Goal: Information Seeking & Learning: Learn about a topic

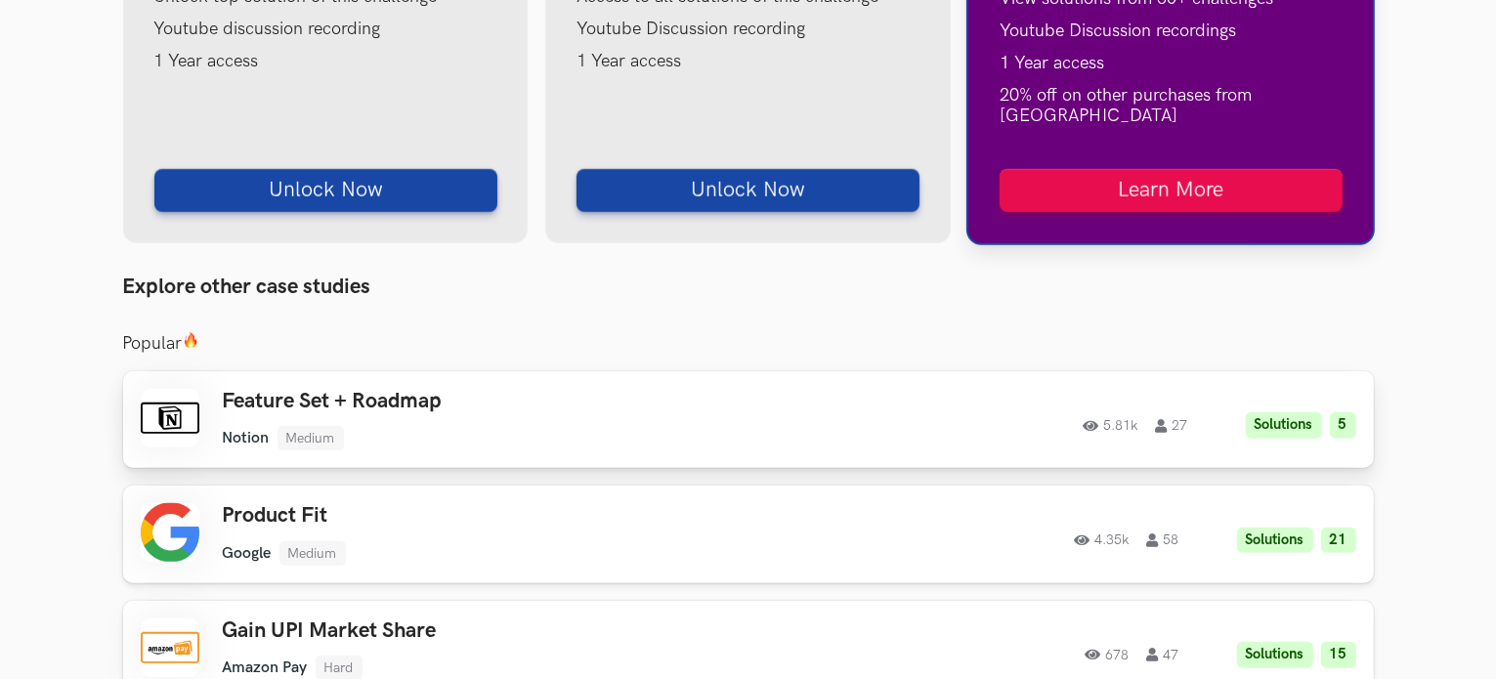
scroll to position [1422, 0]
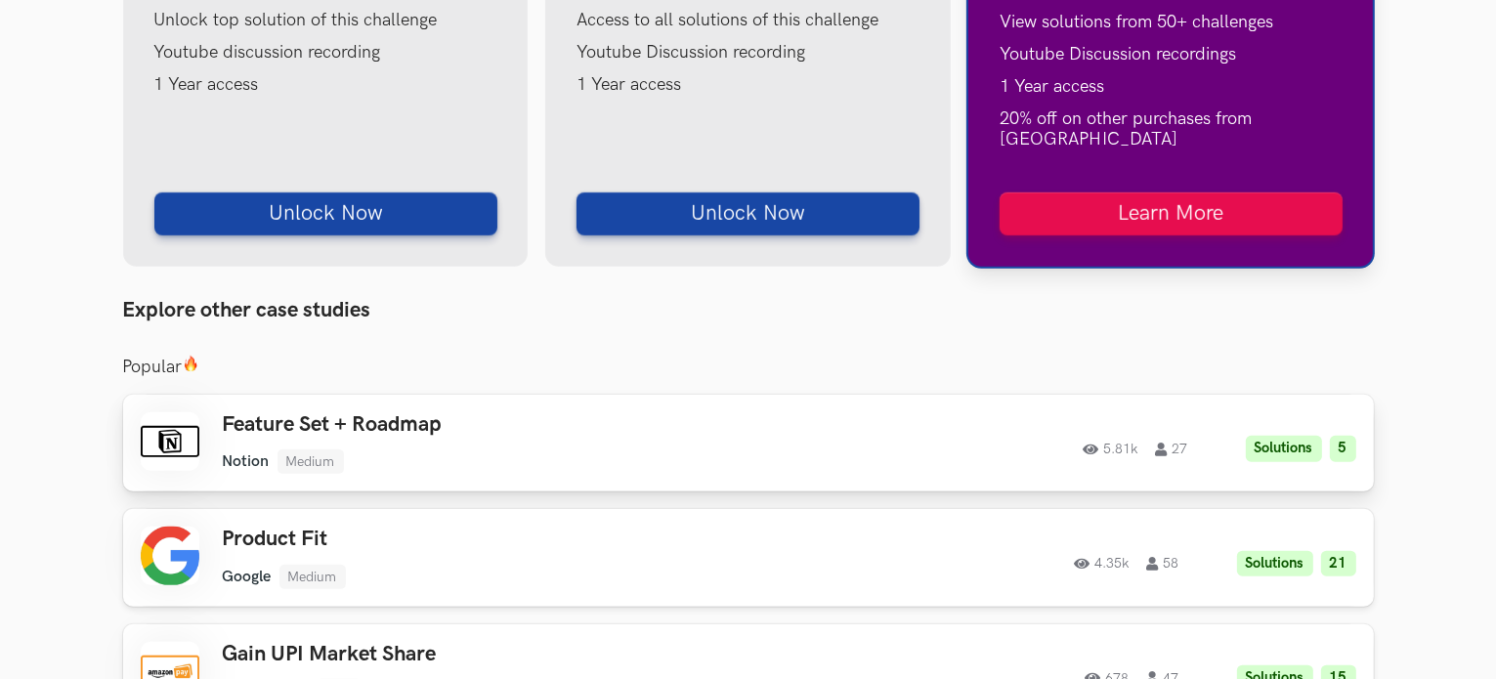
click at [340, 412] on h3 "Feature Set + Roadmap" at bounding box center [500, 424] width 555 height 25
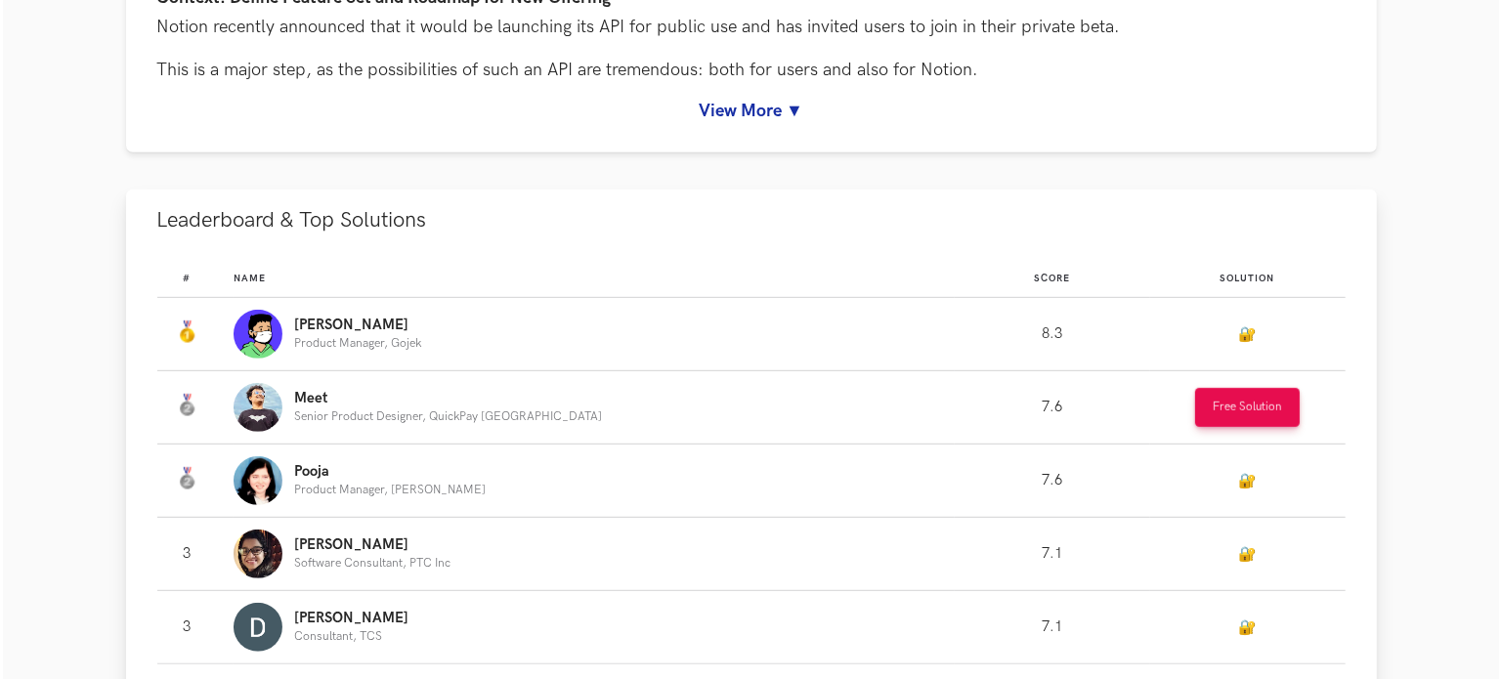
scroll to position [1051, 0]
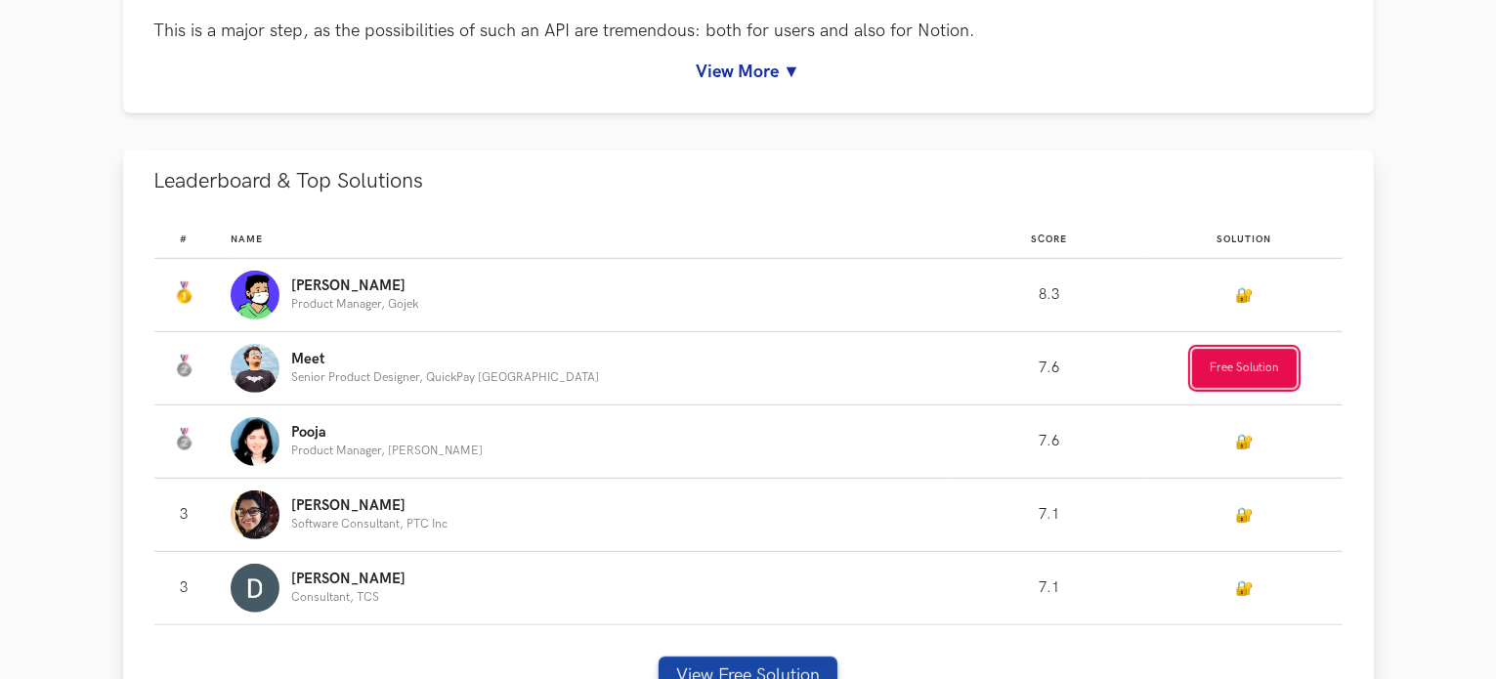
click at [1211, 362] on button "Free Solution" at bounding box center [1244, 368] width 105 height 39
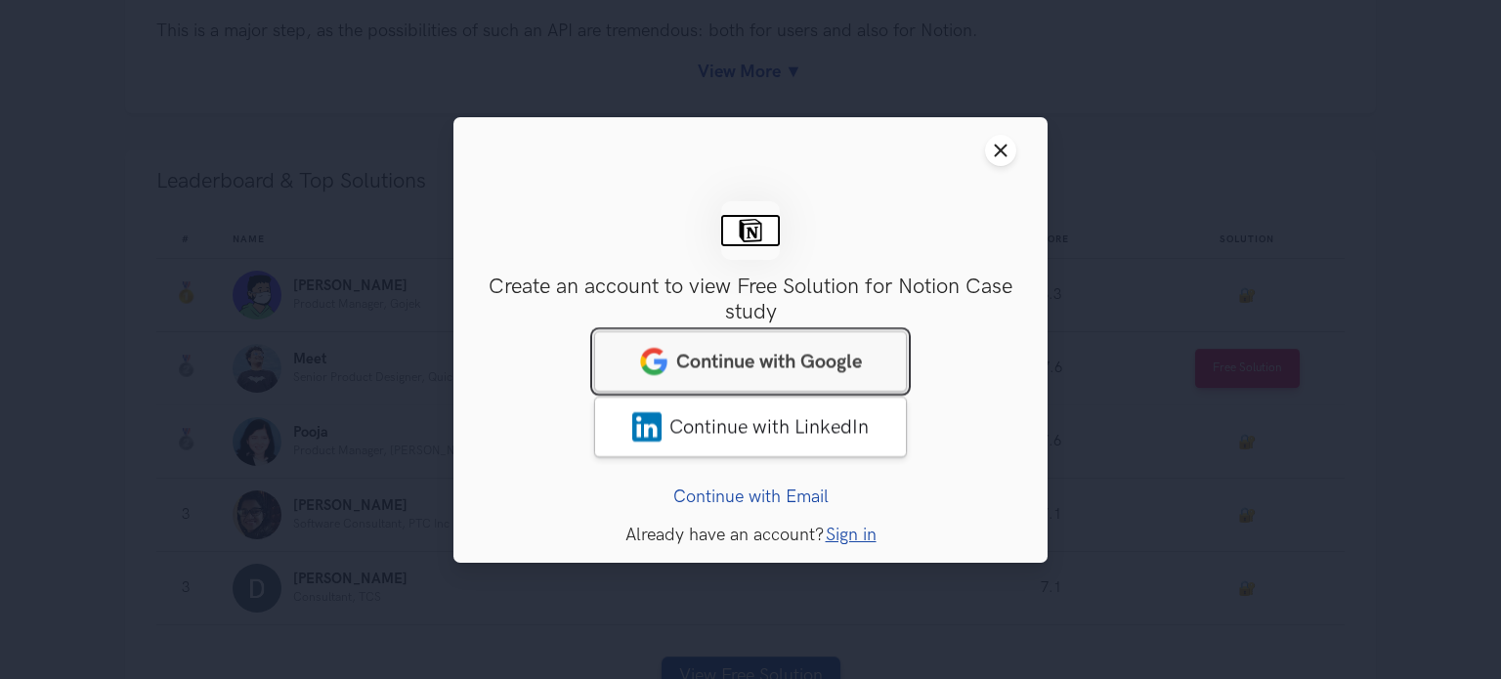
click at [758, 351] on span "Continue with Google" at bounding box center [769, 360] width 186 height 23
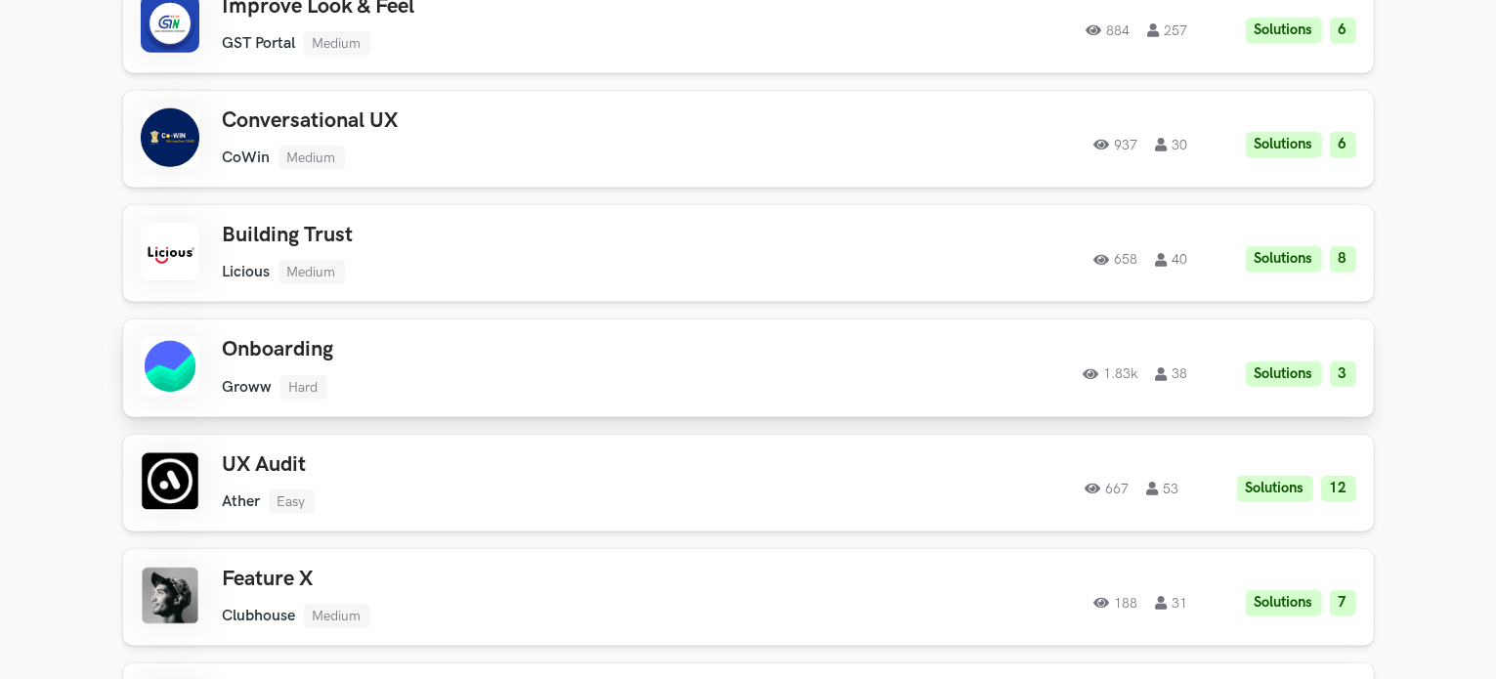
scroll to position [1563, 0]
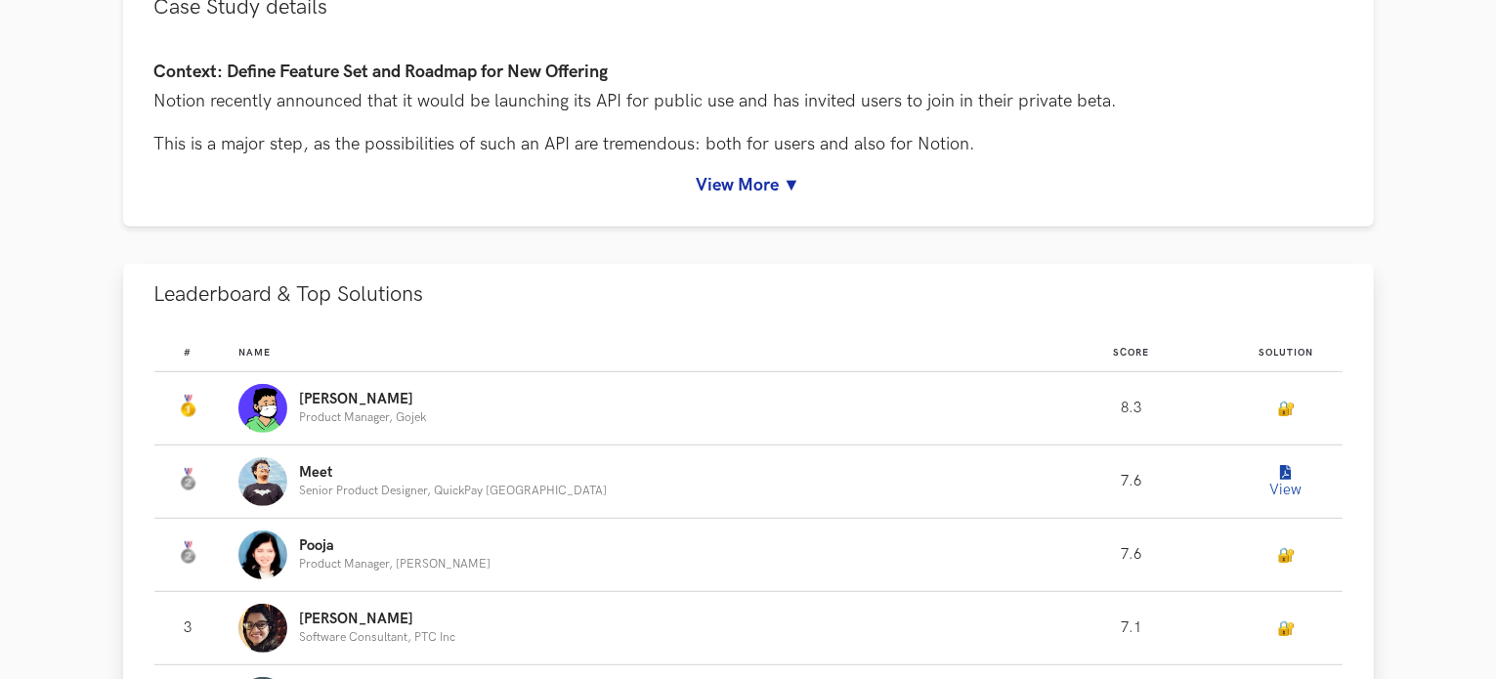
scroll to position [977, 0]
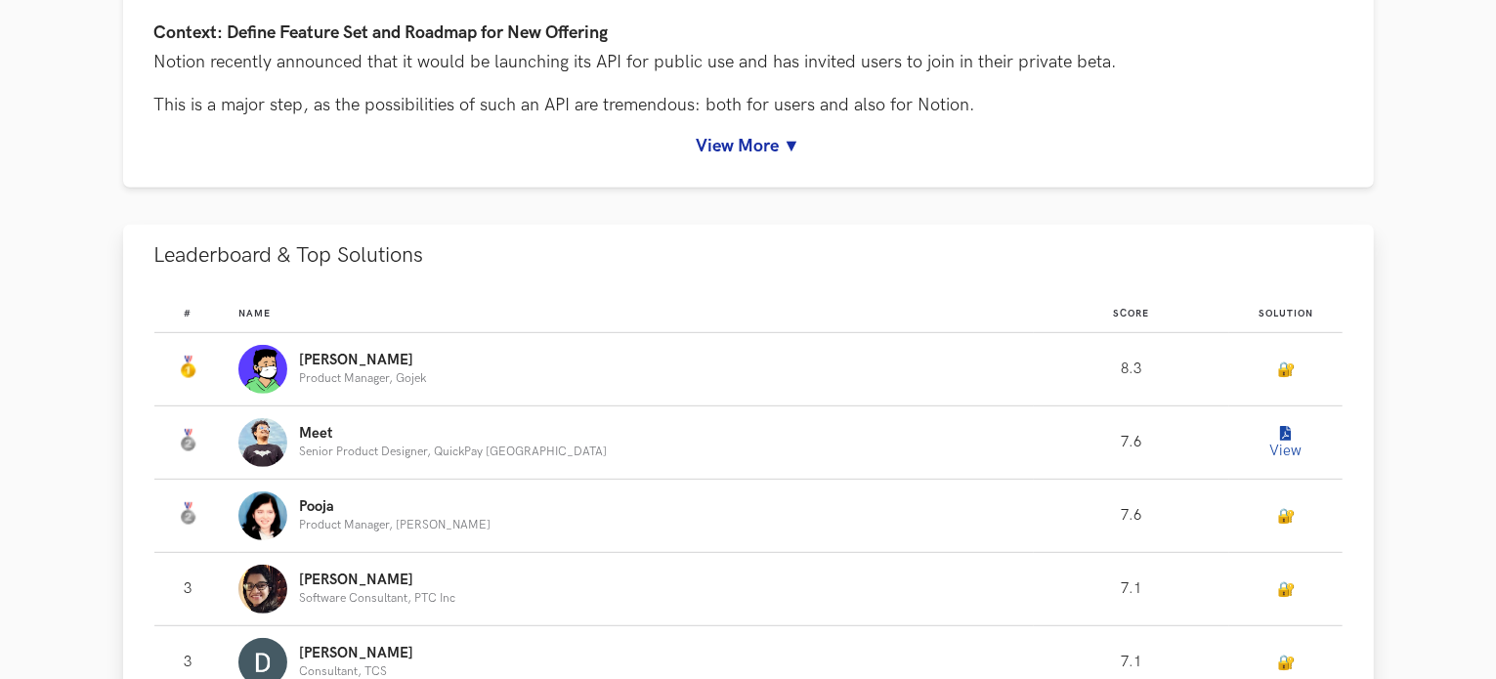
click at [1280, 438] on icon "Leaderboard" at bounding box center [1285, 434] width 11 height 15
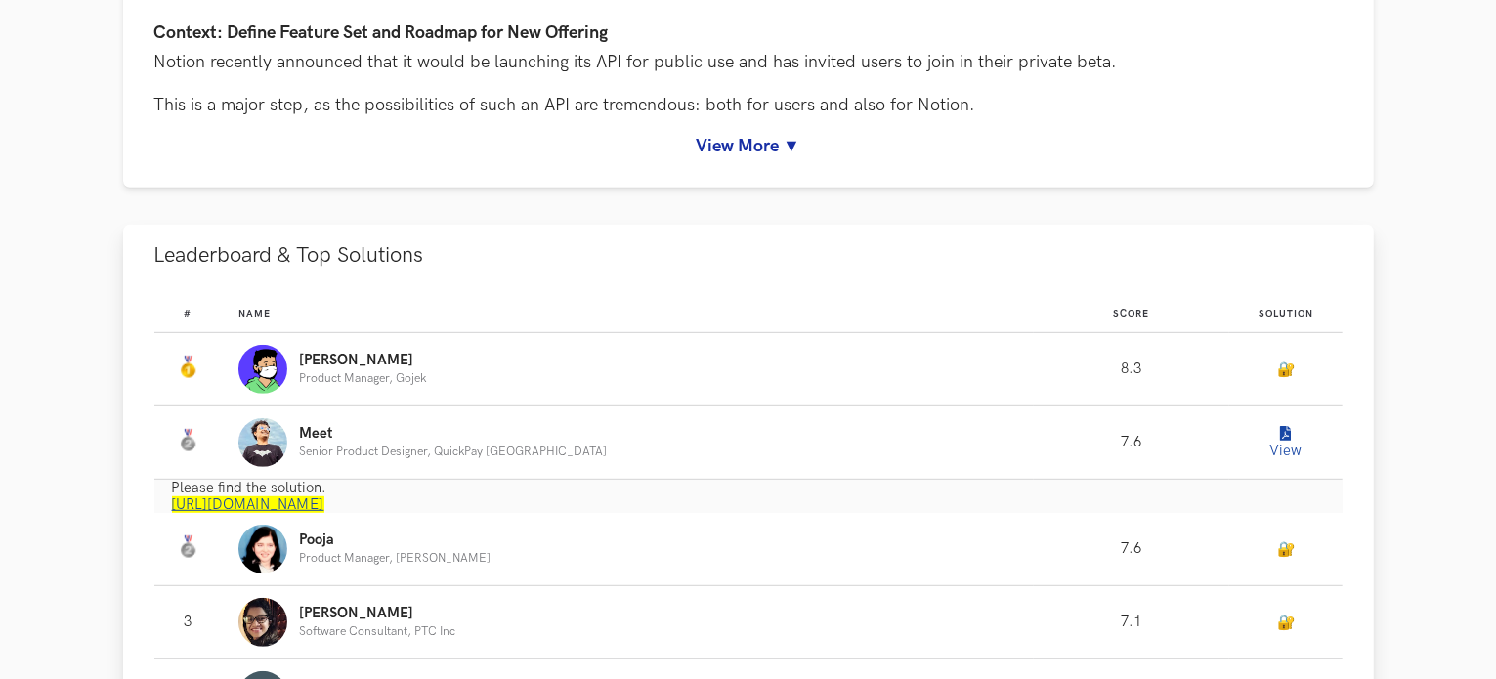
click at [324, 500] on link "https://www.notion.so/meetshah/UXHack-Notion-API-f25949084daf4890a738403b0e96c7…" at bounding box center [248, 504] width 152 height 17
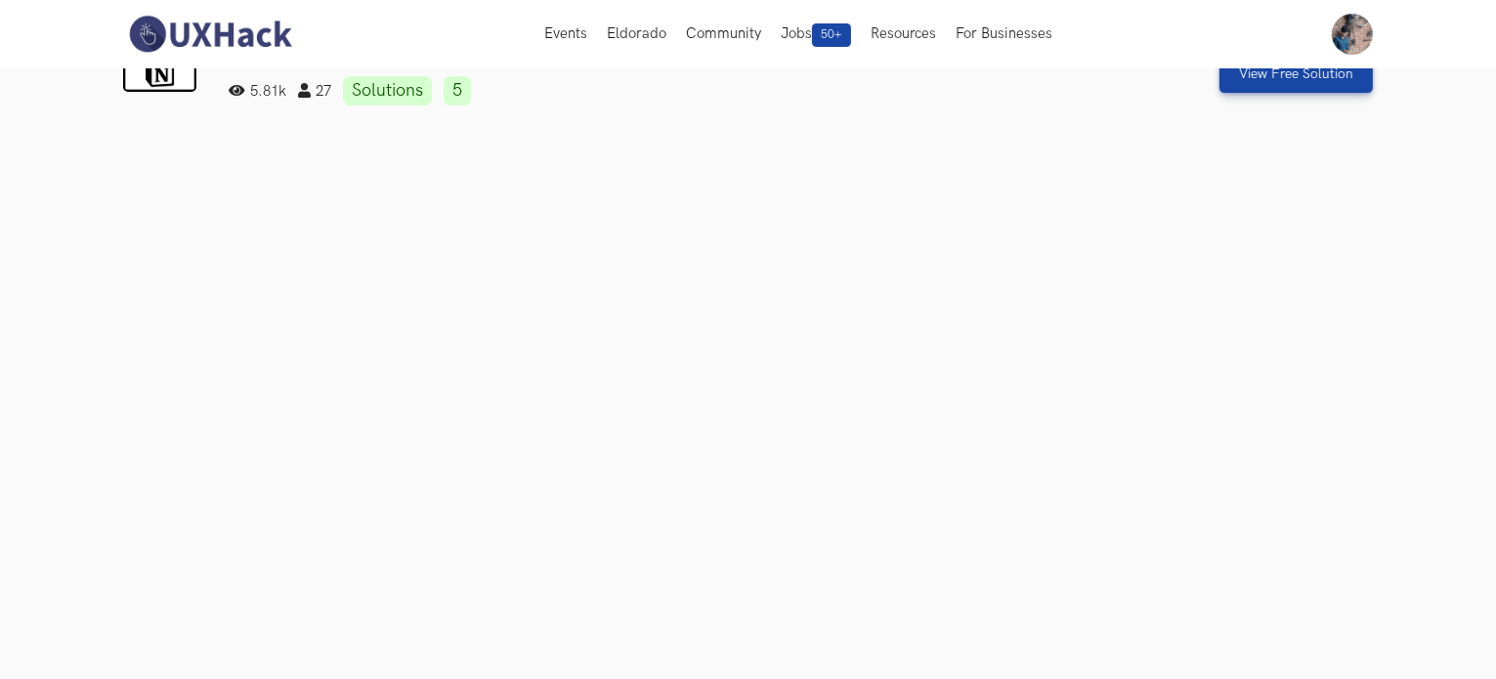
scroll to position [0, 0]
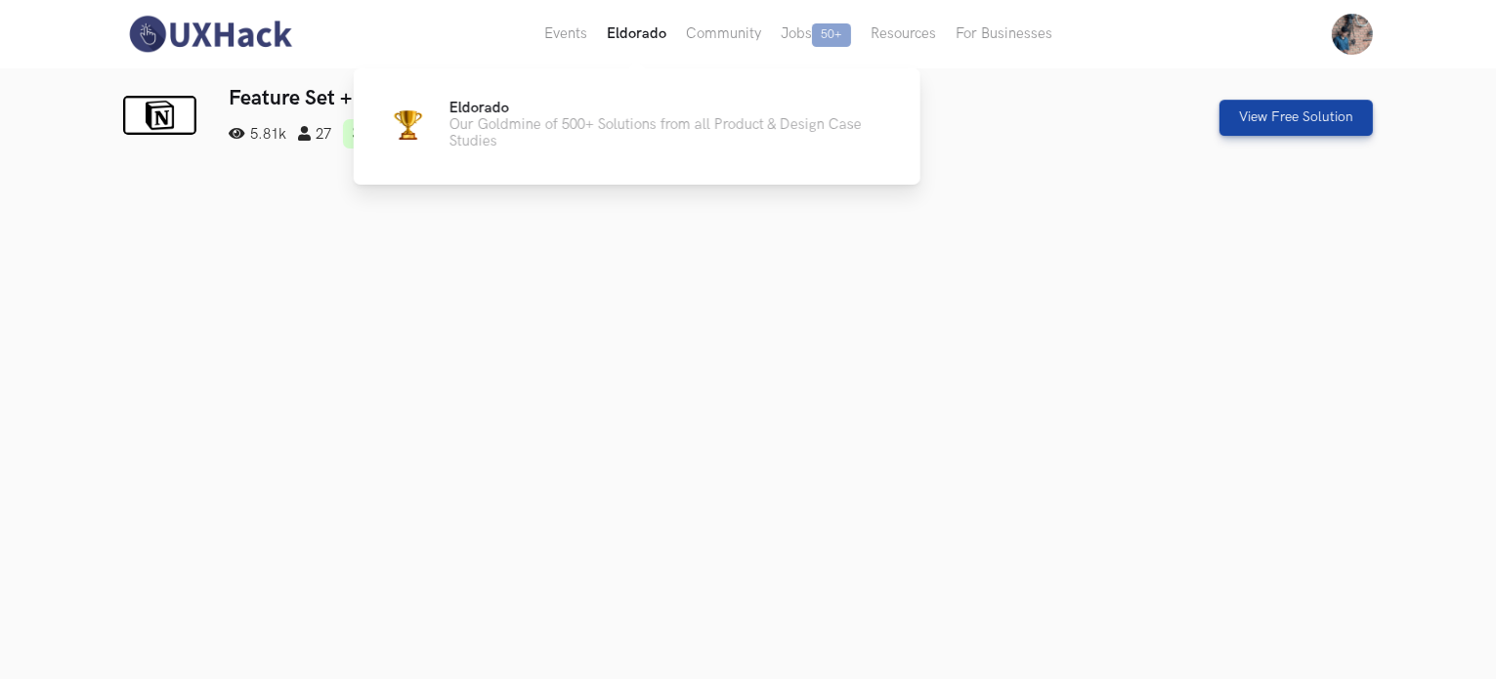
click at [610, 34] on button "Eldorado" at bounding box center [636, 34] width 79 height 68
click at [655, 34] on button "Eldorado" at bounding box center [636, 34] width 79 height 68
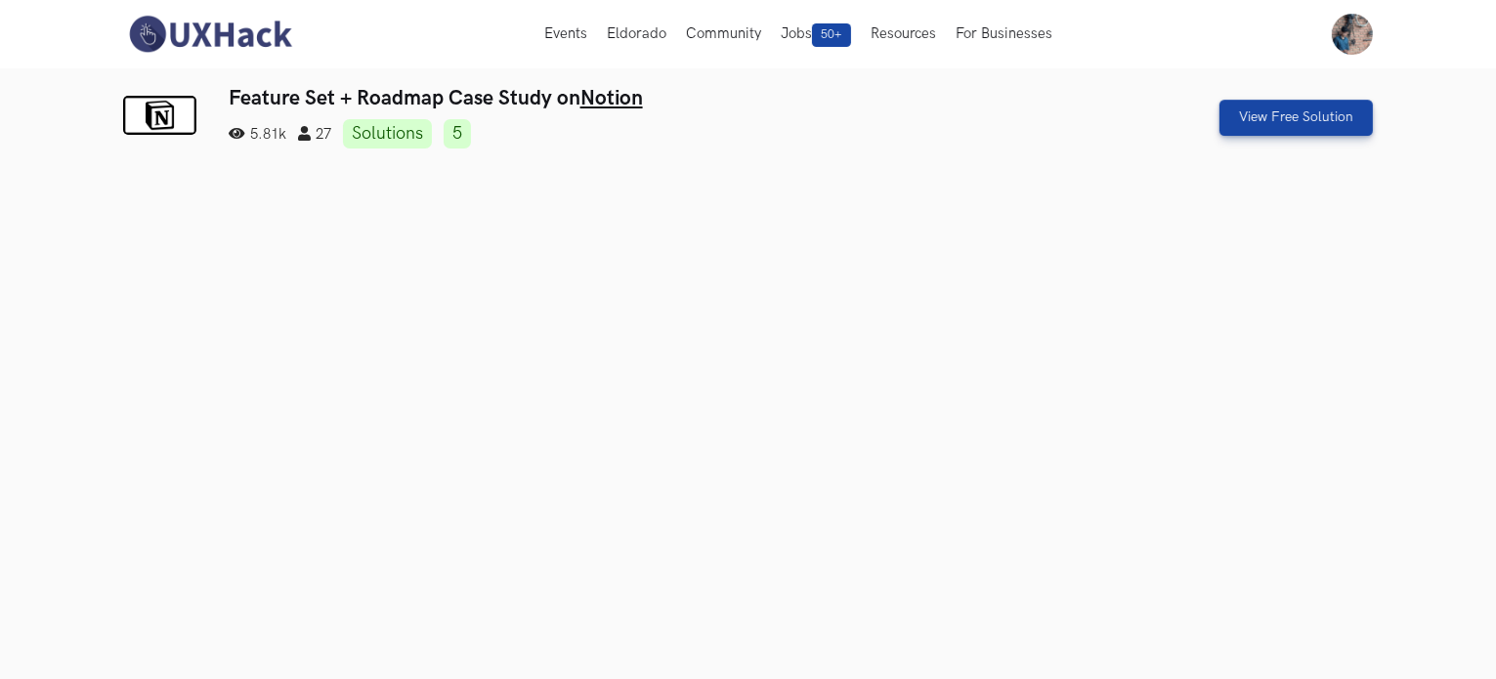
click at [222, 39] on img at bounding box center [210, 34] width 174 height 41
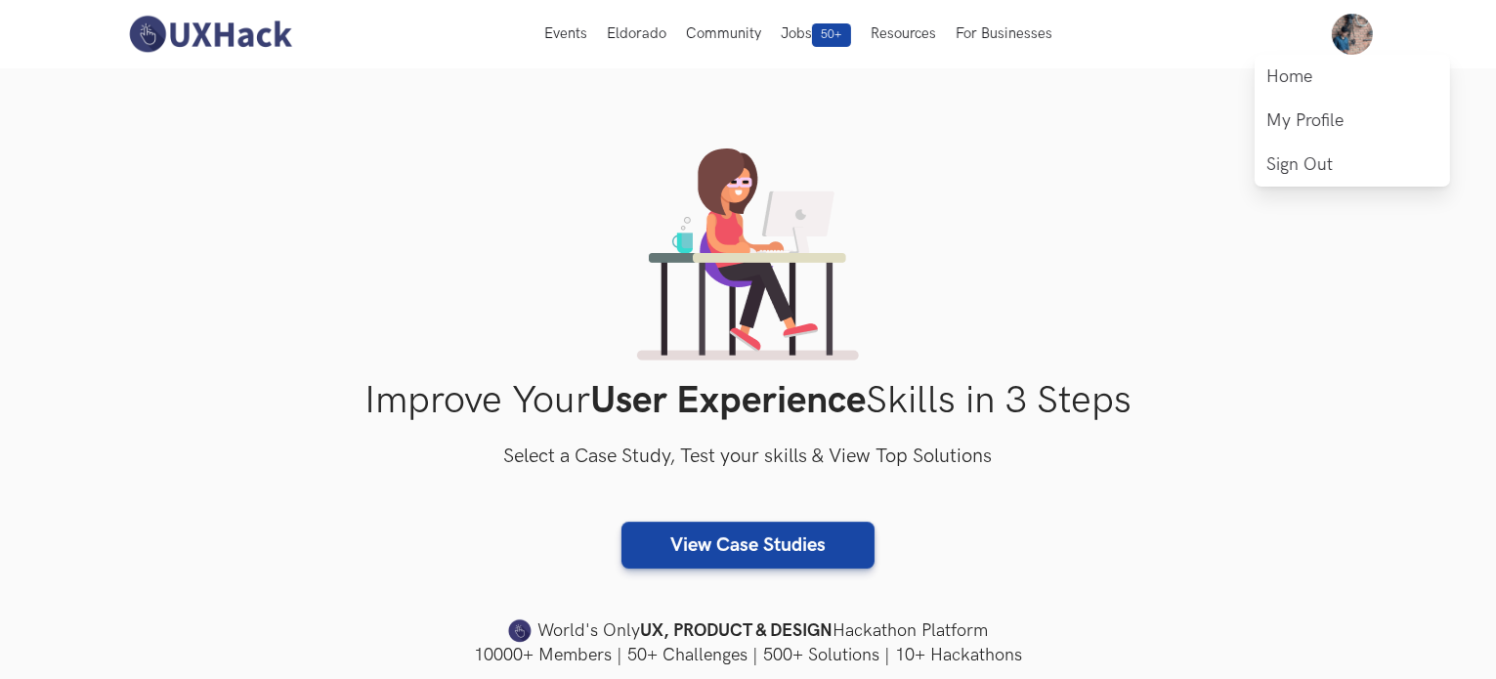
click at [1338, 38] on img at bounding box center [1352, 34] width 41 height 41
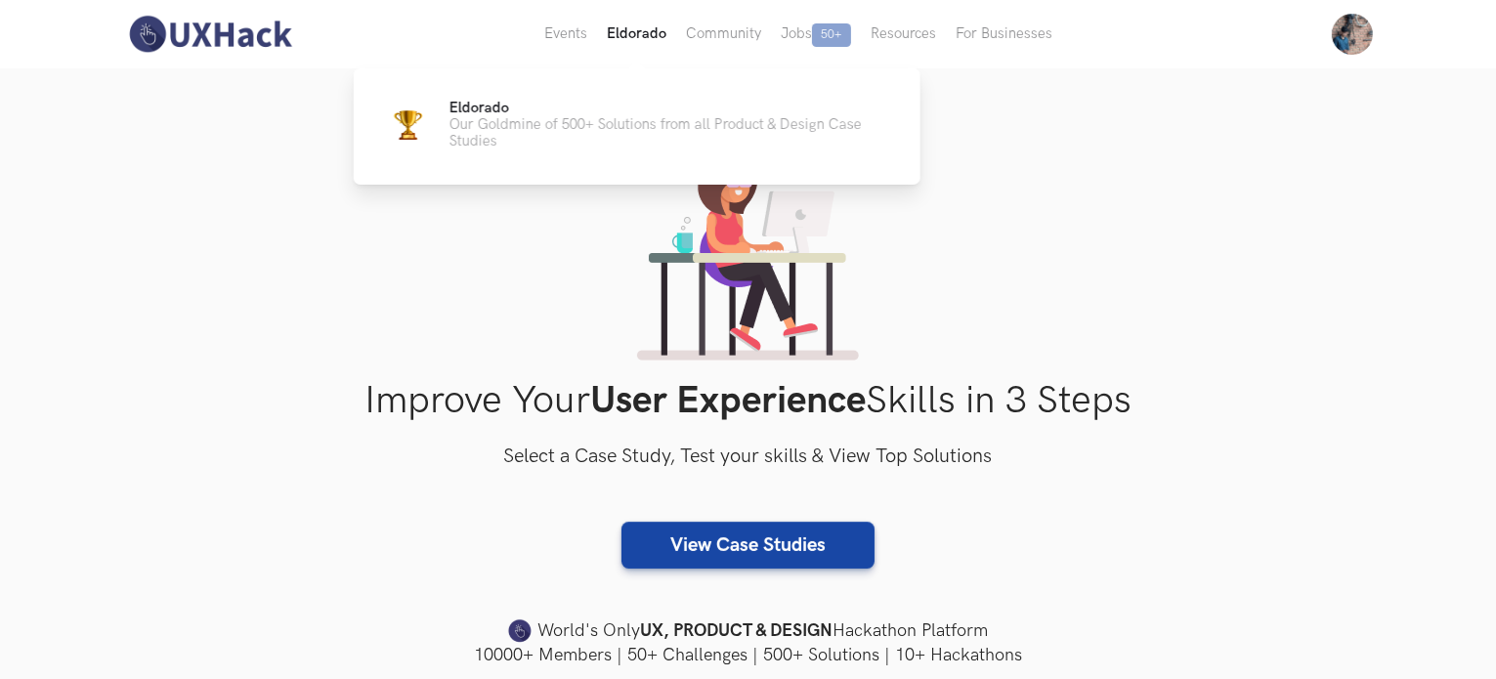
click at [637, 43] on button "Eldorado" at bounding box center [636, 34] width 79 height 68
click at [652, 132] on p "Our Goldmine of 500+ Solutions from all Product & Design Case Studies" at bounding box center [669, 132] width 440 height 33
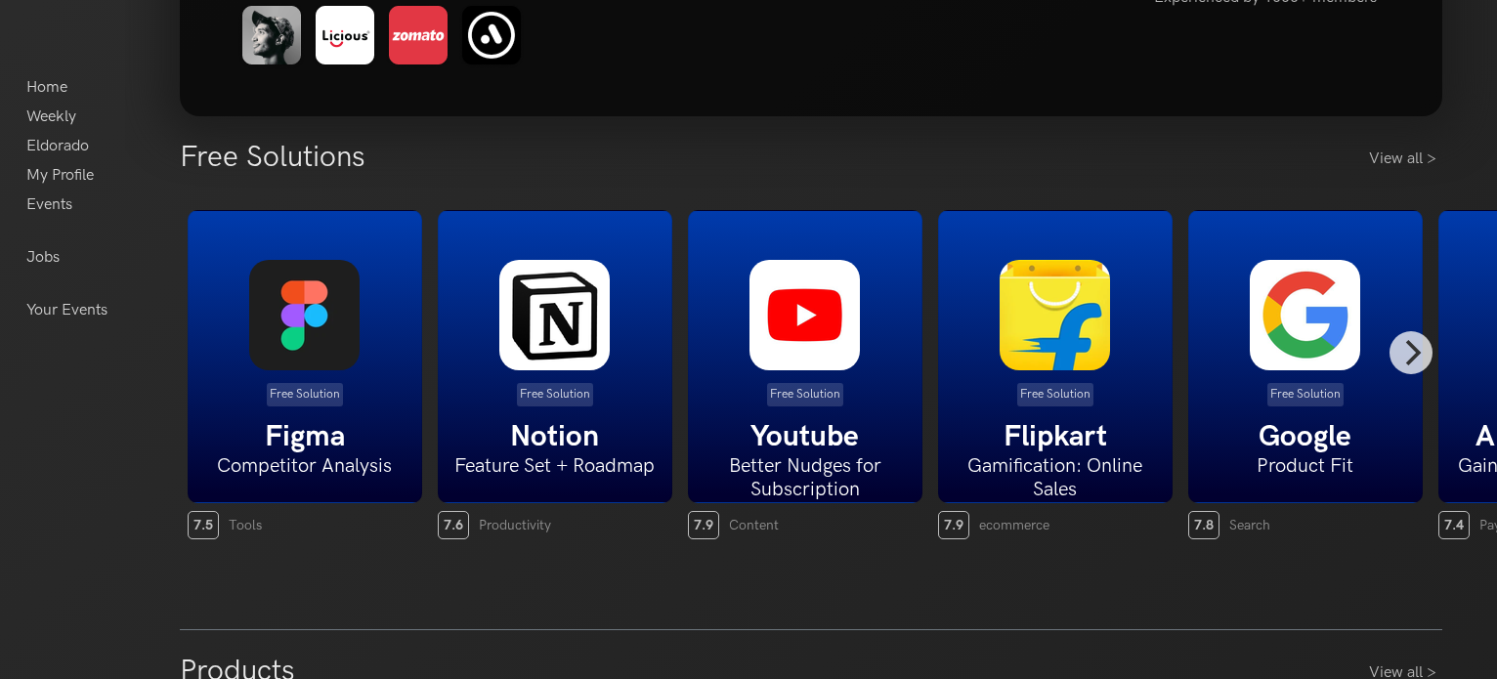
scroll to position [325, 0]
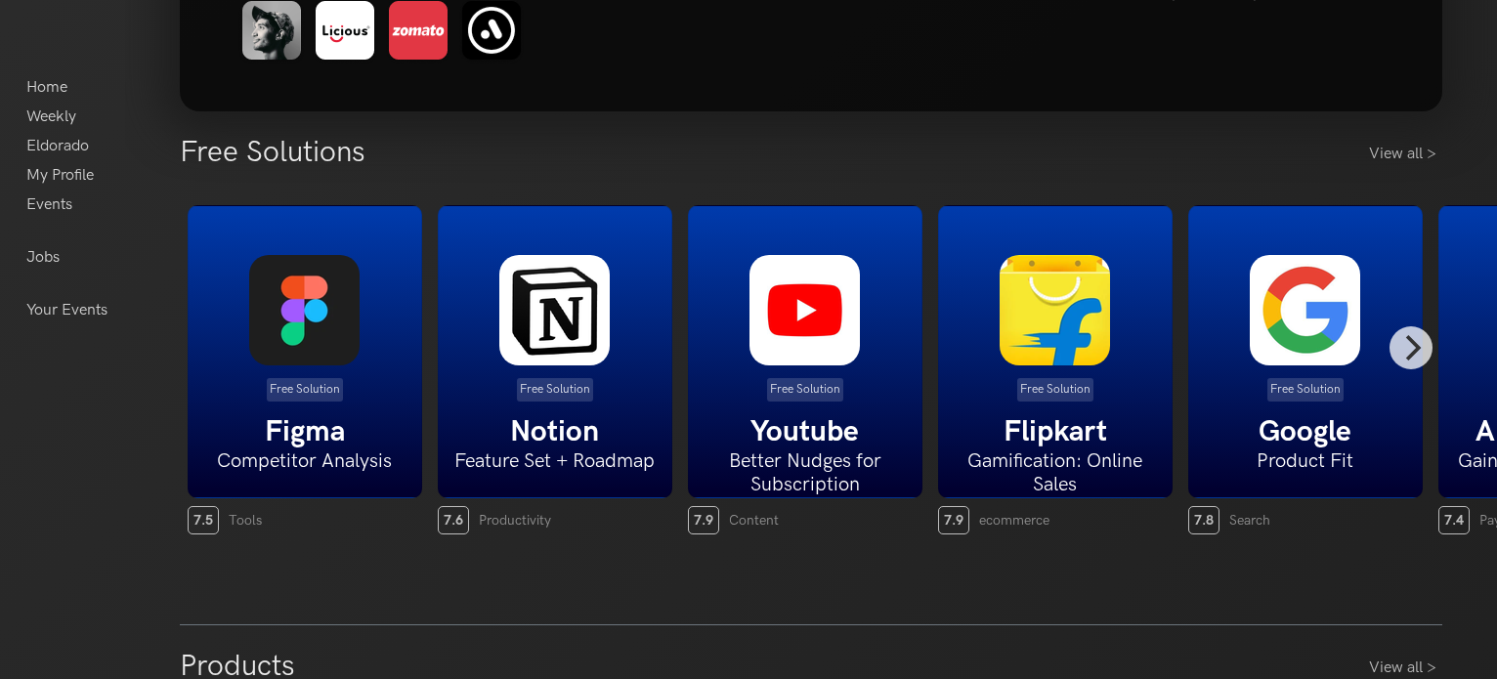
click at [352, 402] on div "Free Solution Figma Competitor Analysis" at bounding box center [305, 351] width 235 height 293
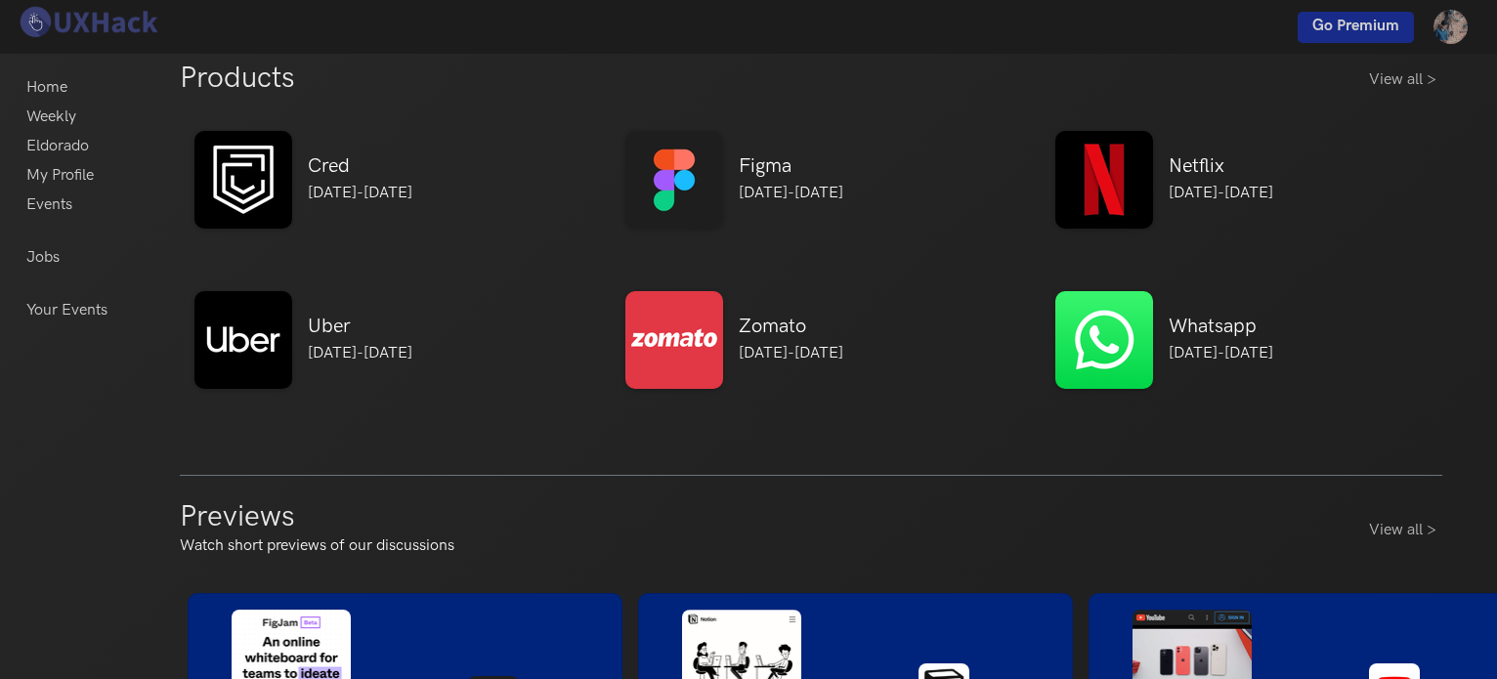
scroll to position [912, 0]
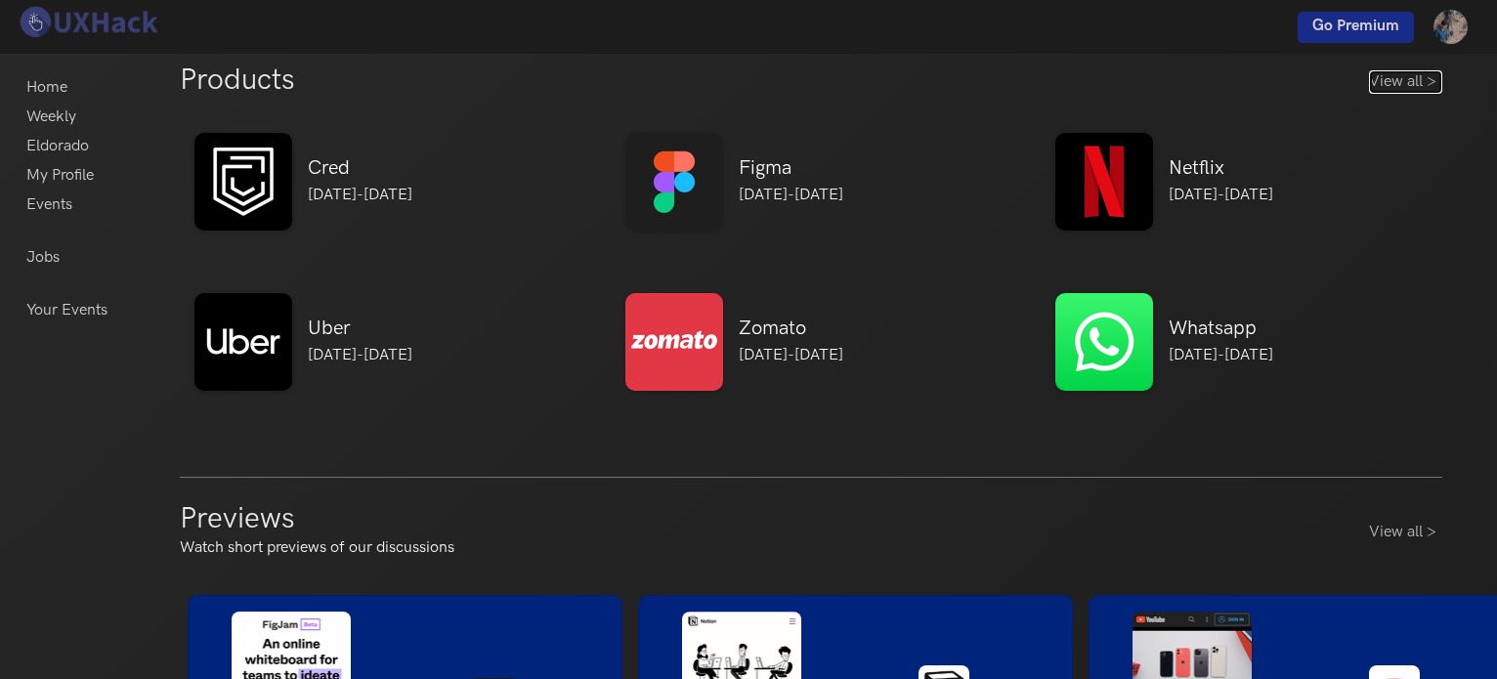
click at [1396, 85] on link "View all >" at bounding box center [1405, 81] width 73 height 23
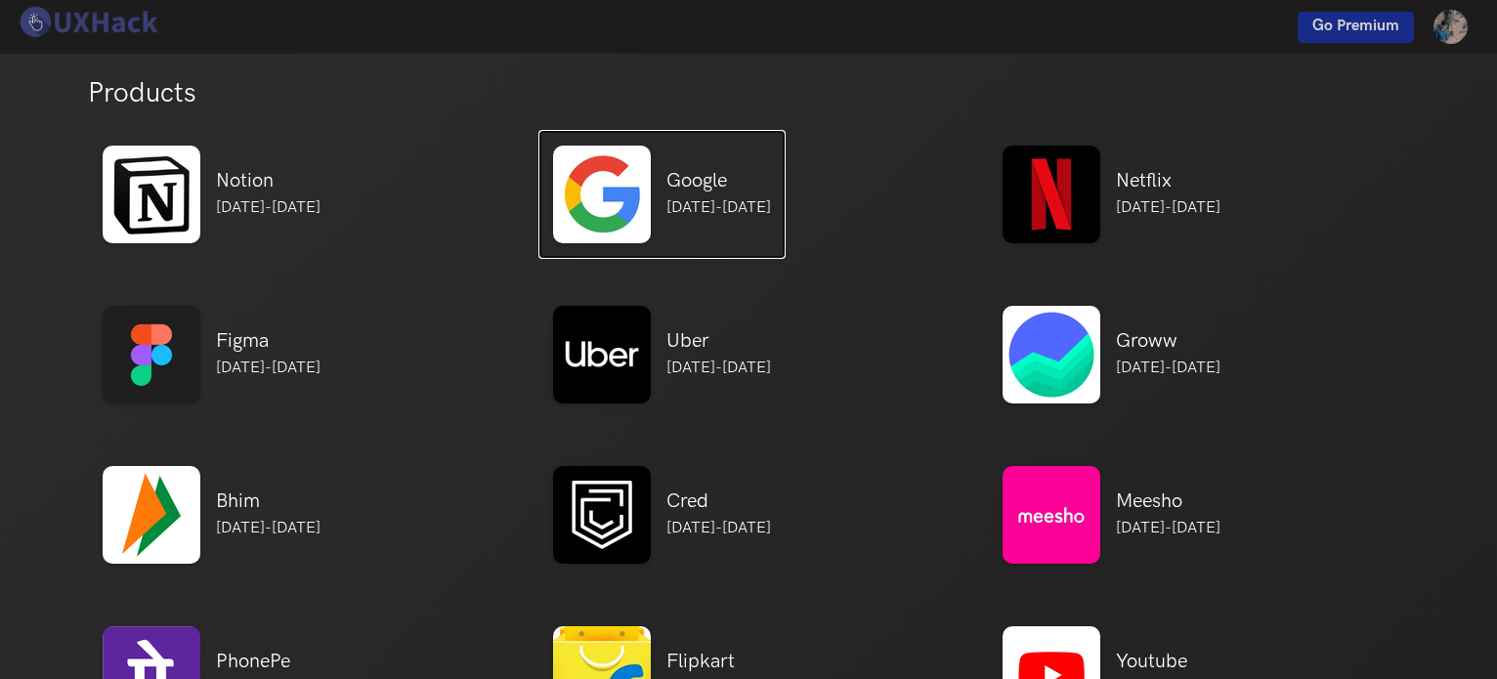
click at [649, 202] on img at bounding box center [602, 195] width 98 height 98
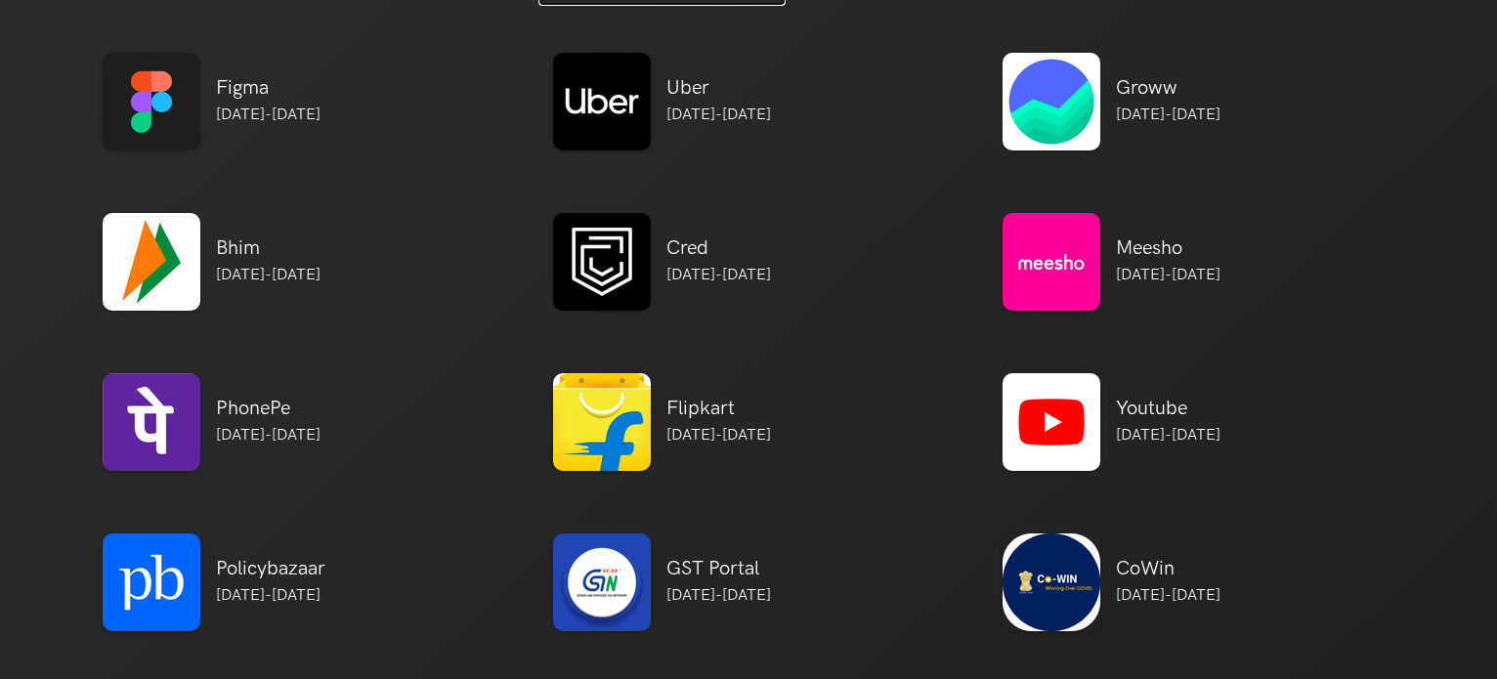
scroll to position [260, 0]
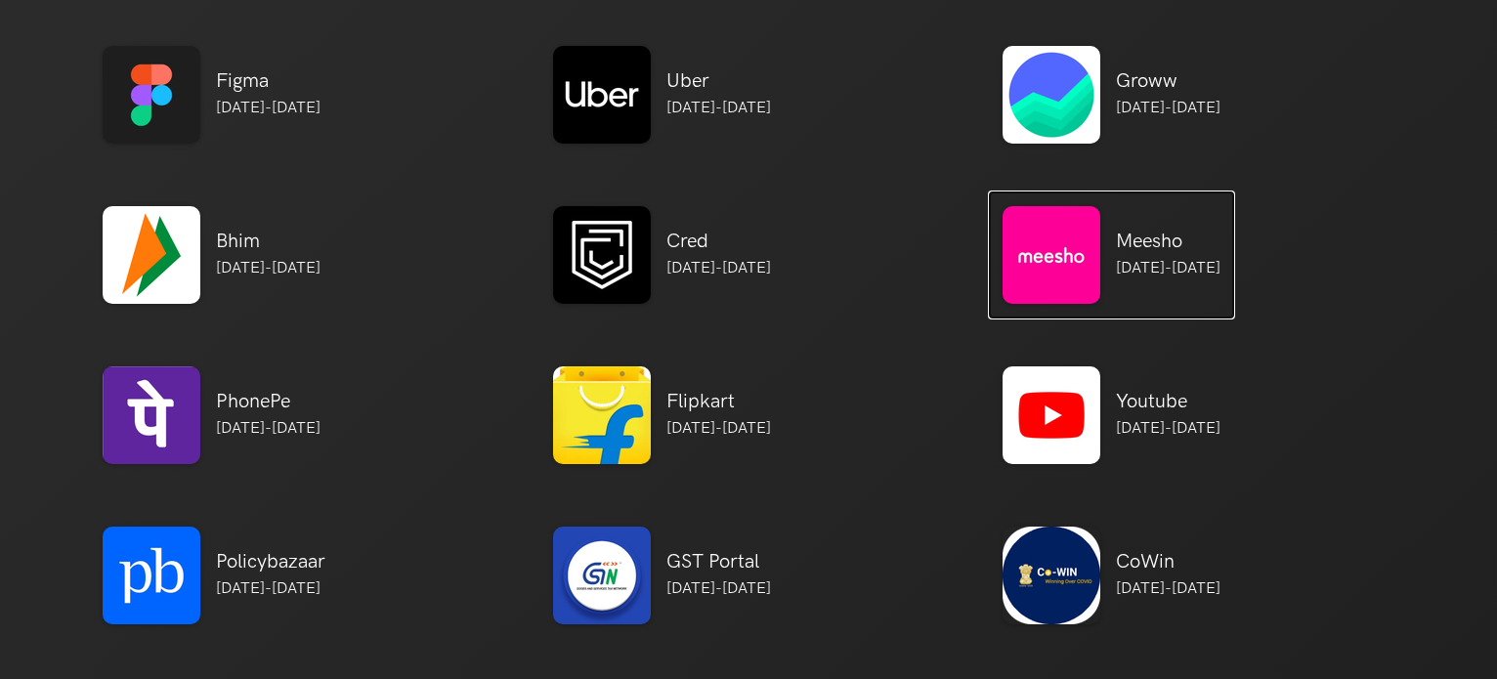
click at [1077, 271] on img at bounding box center [1052, 255] width 98 height 98
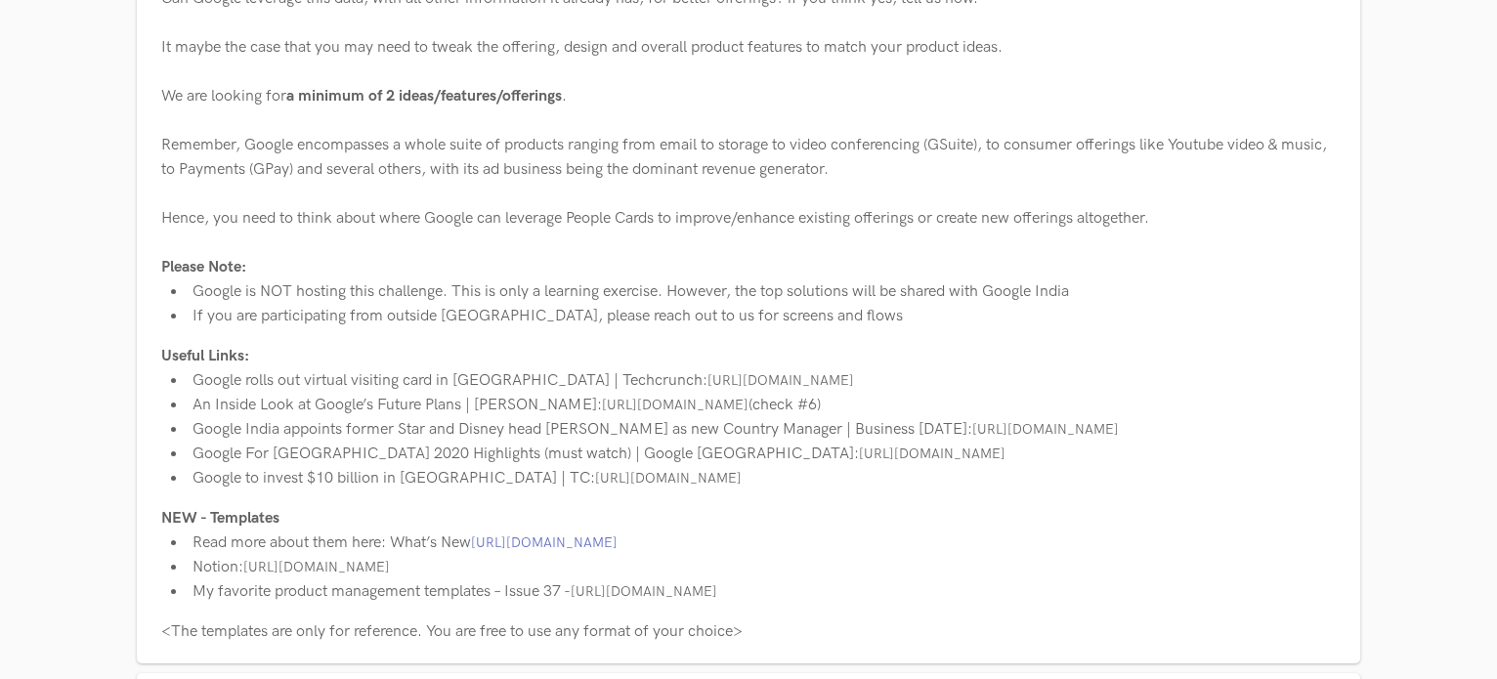
scroll to position [782, 0]
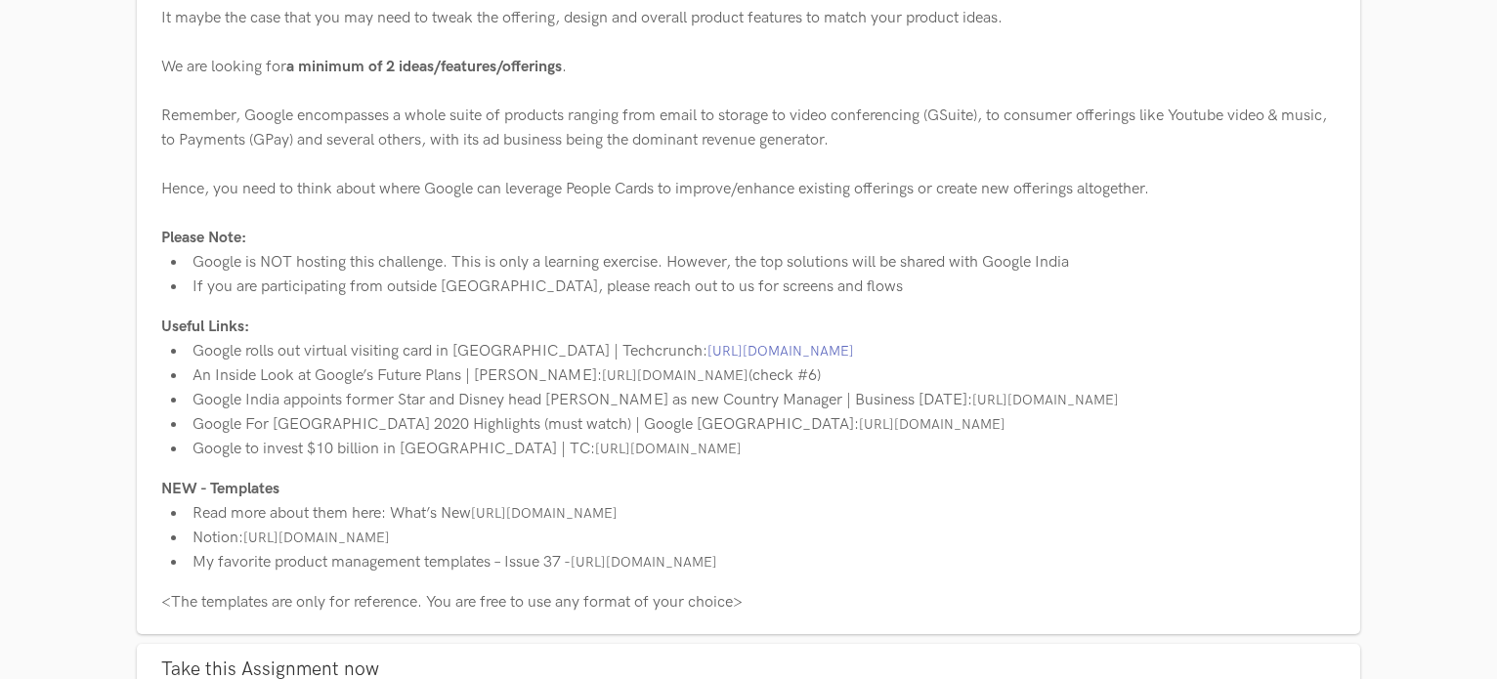
click at [707, 351] on link "https://techcrunch.com/2020/08/10/google-people-card-virtual-business-card-sear…" at bounding box center [780, 351] width 147 height 17
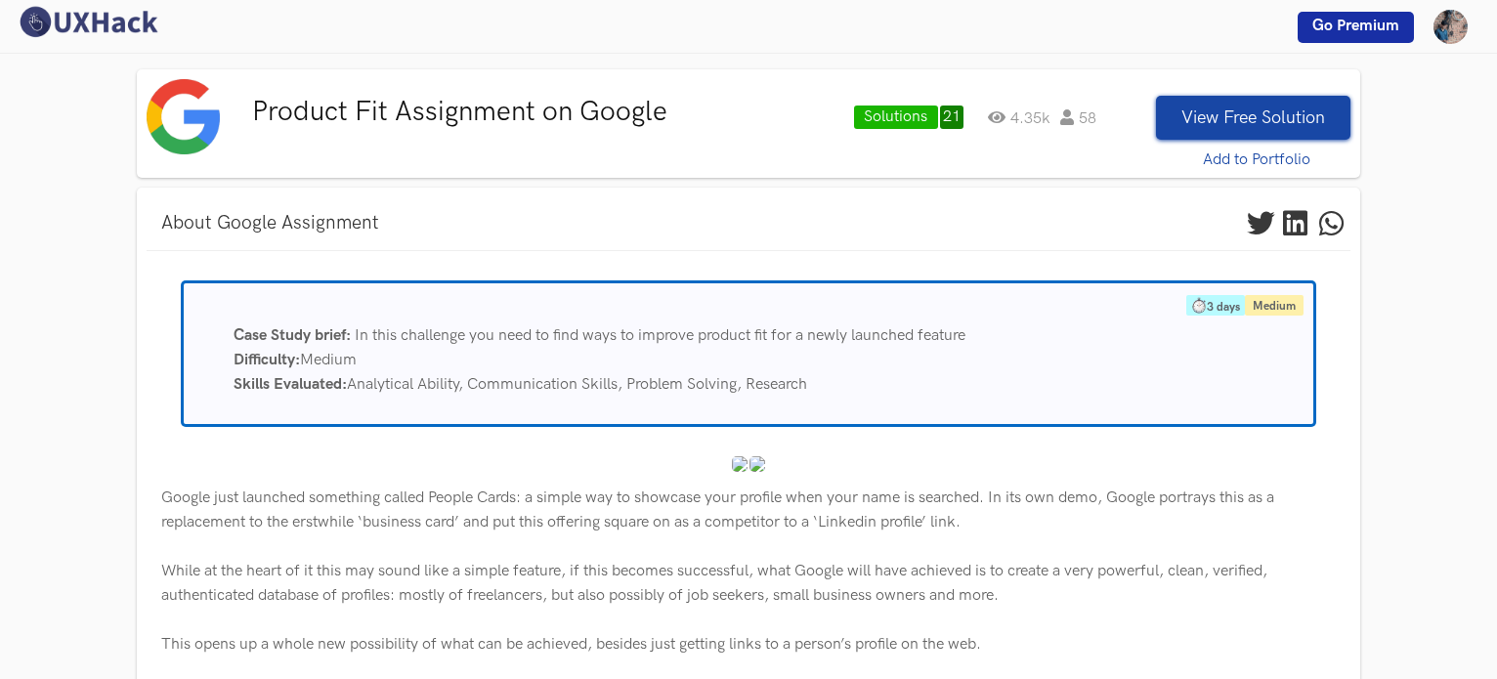
scroll to position [0, 0]
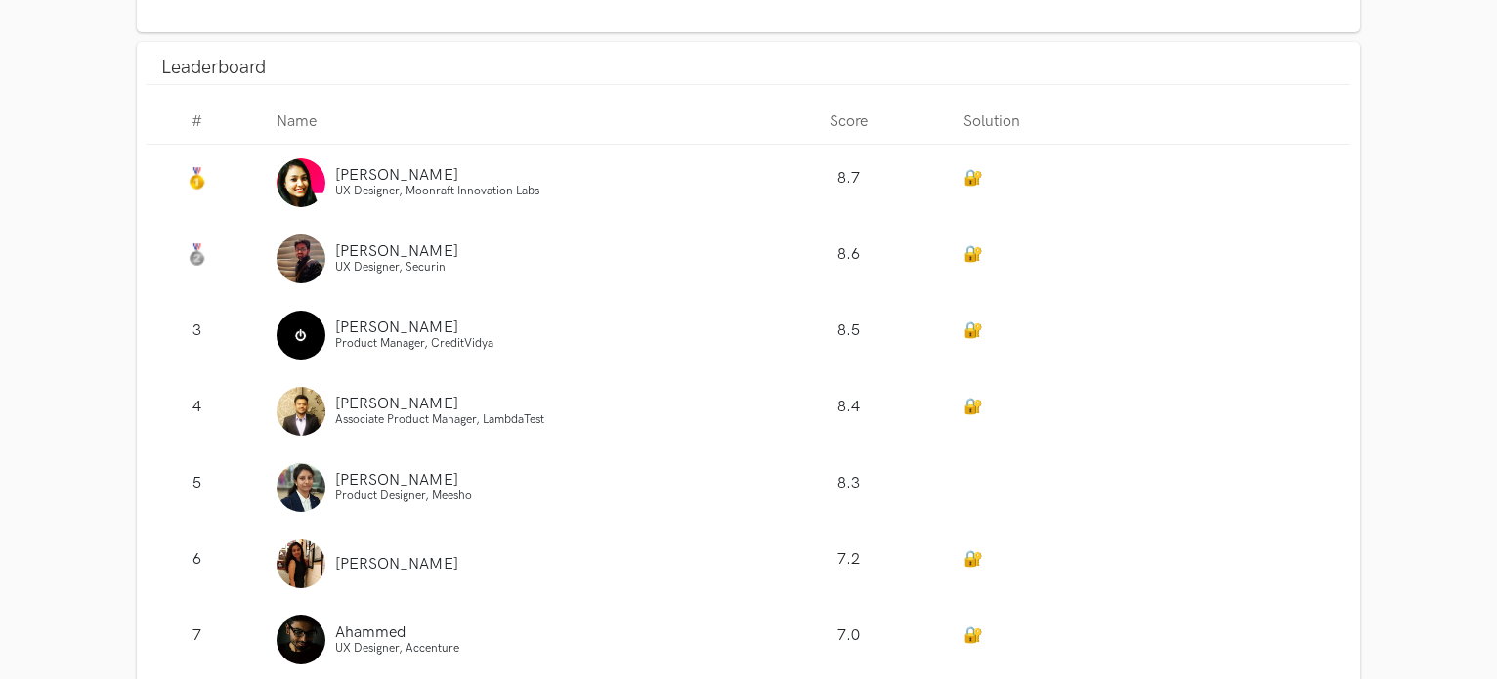
scroll to position [1823, 0]
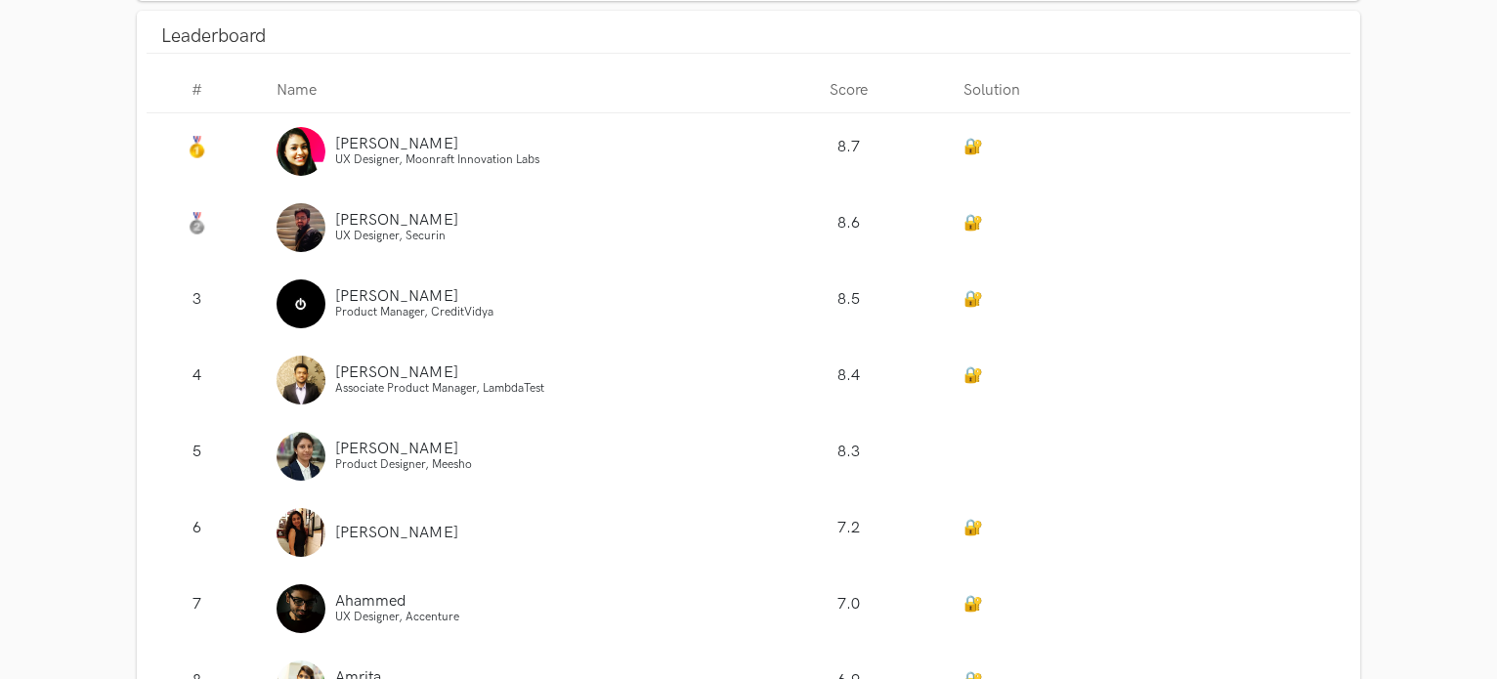
click at [985, 440] on div at bounding box center [1150, 456] width 402 height 76
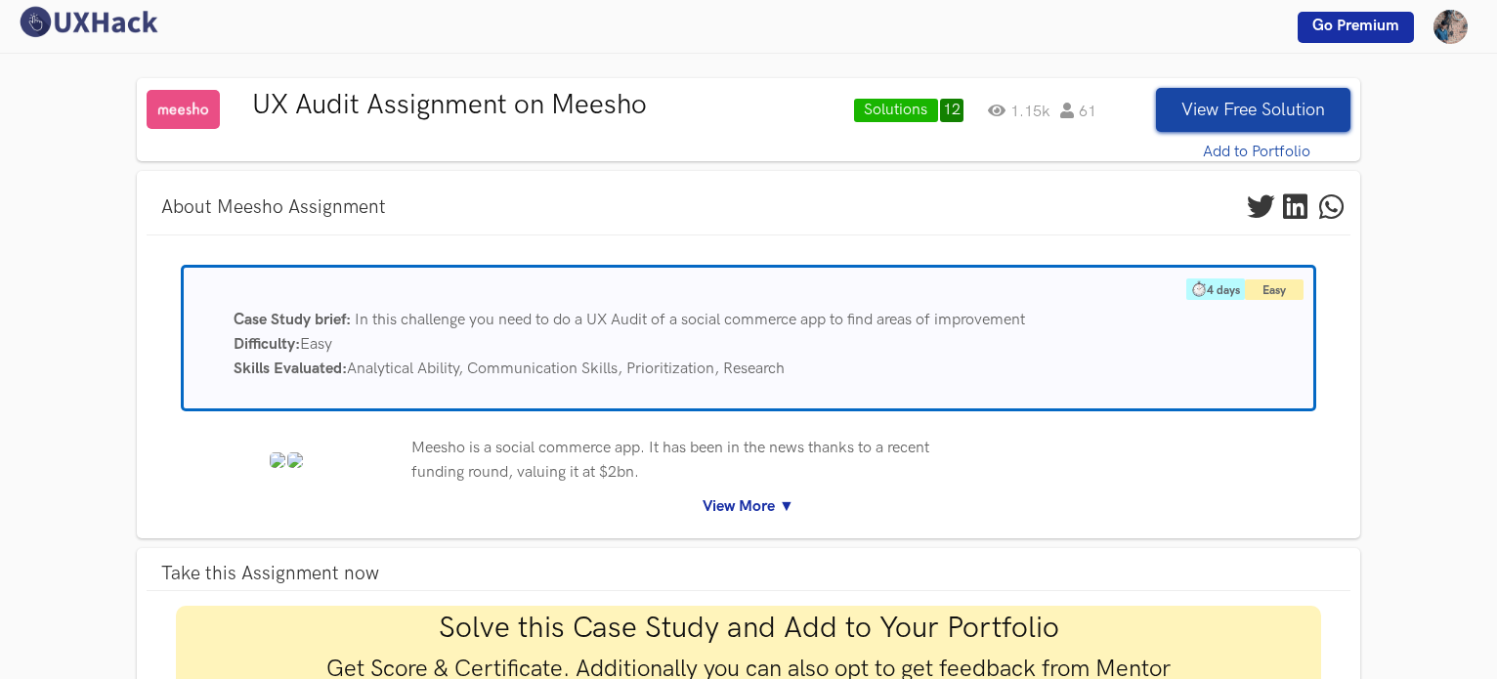
click at [750, 503] on link "View More ▼" at bounding box center [748, 506] width 1175 height 24
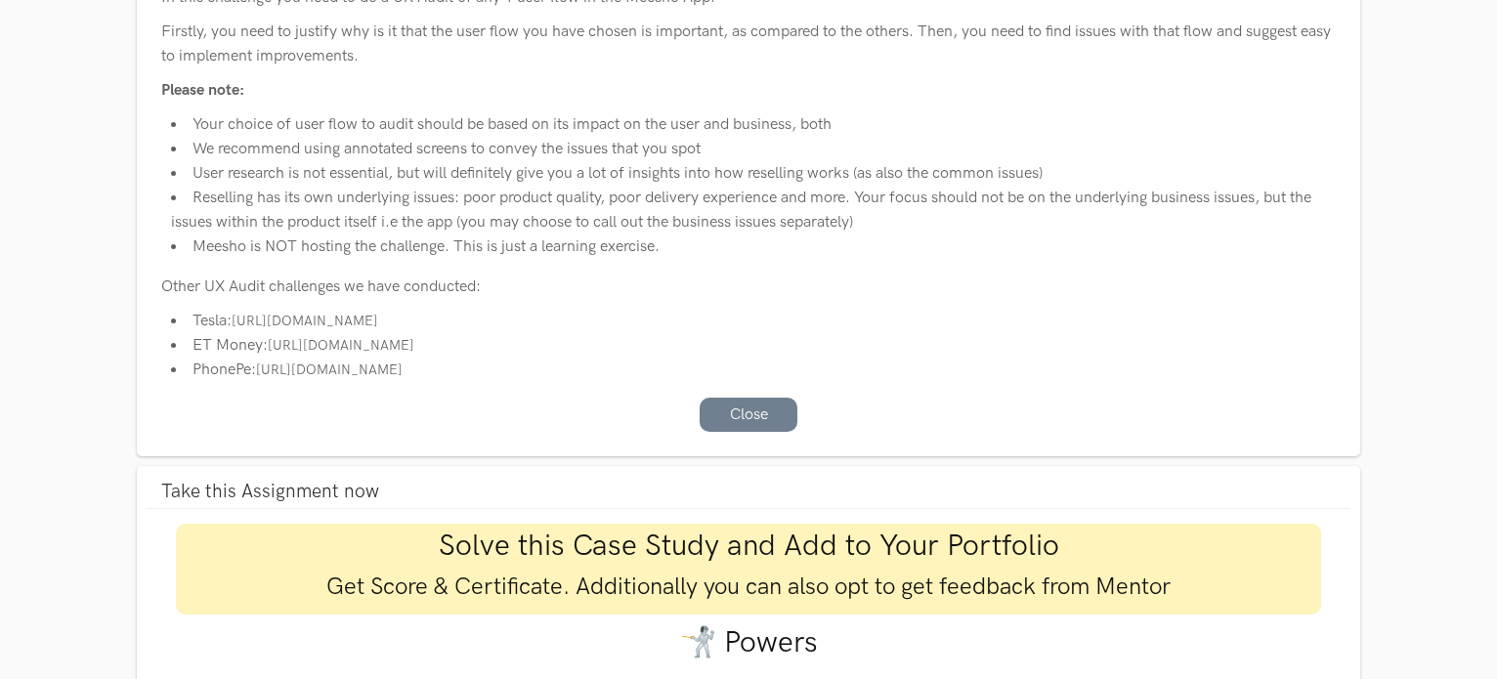
scroll to position [651, 0]
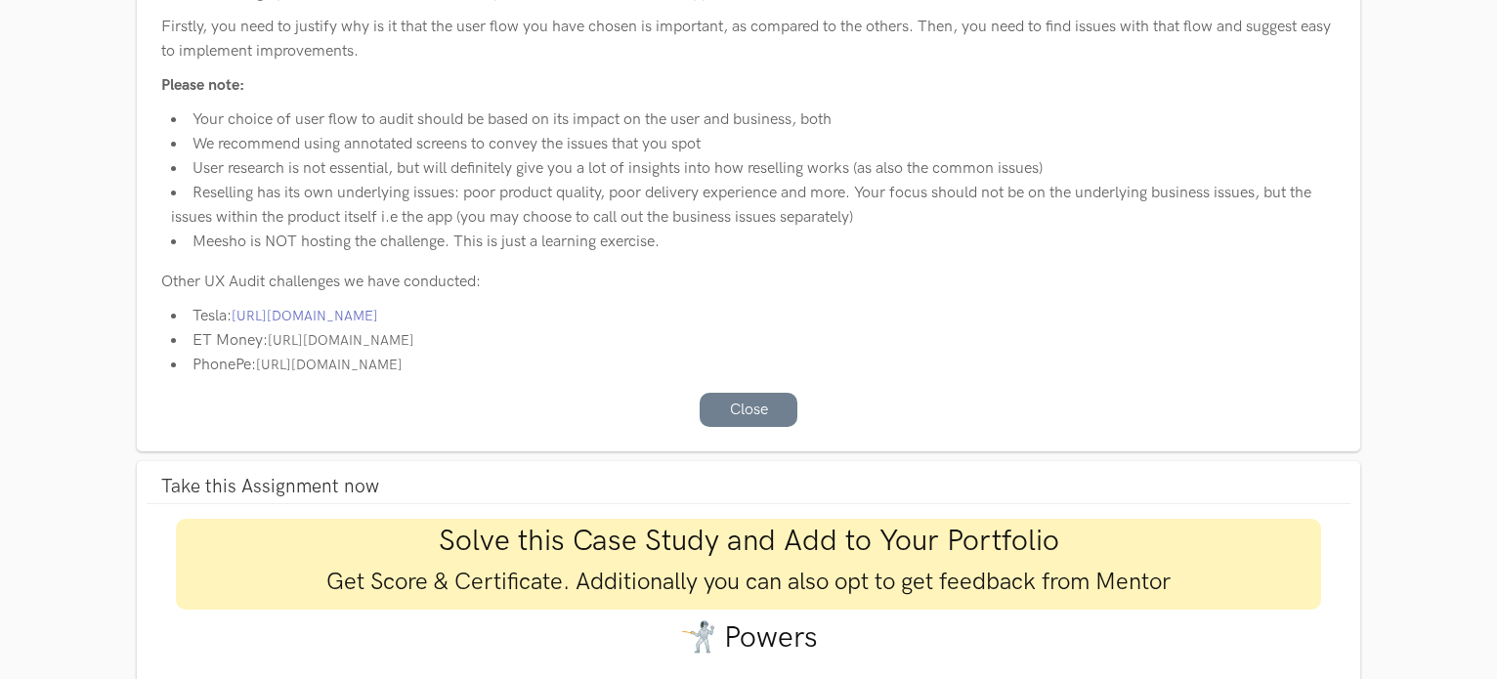
click at [308, 309] on link "[URL][DOMAIN_NAME]" at bounding box center [305, 316] width 147 height 17
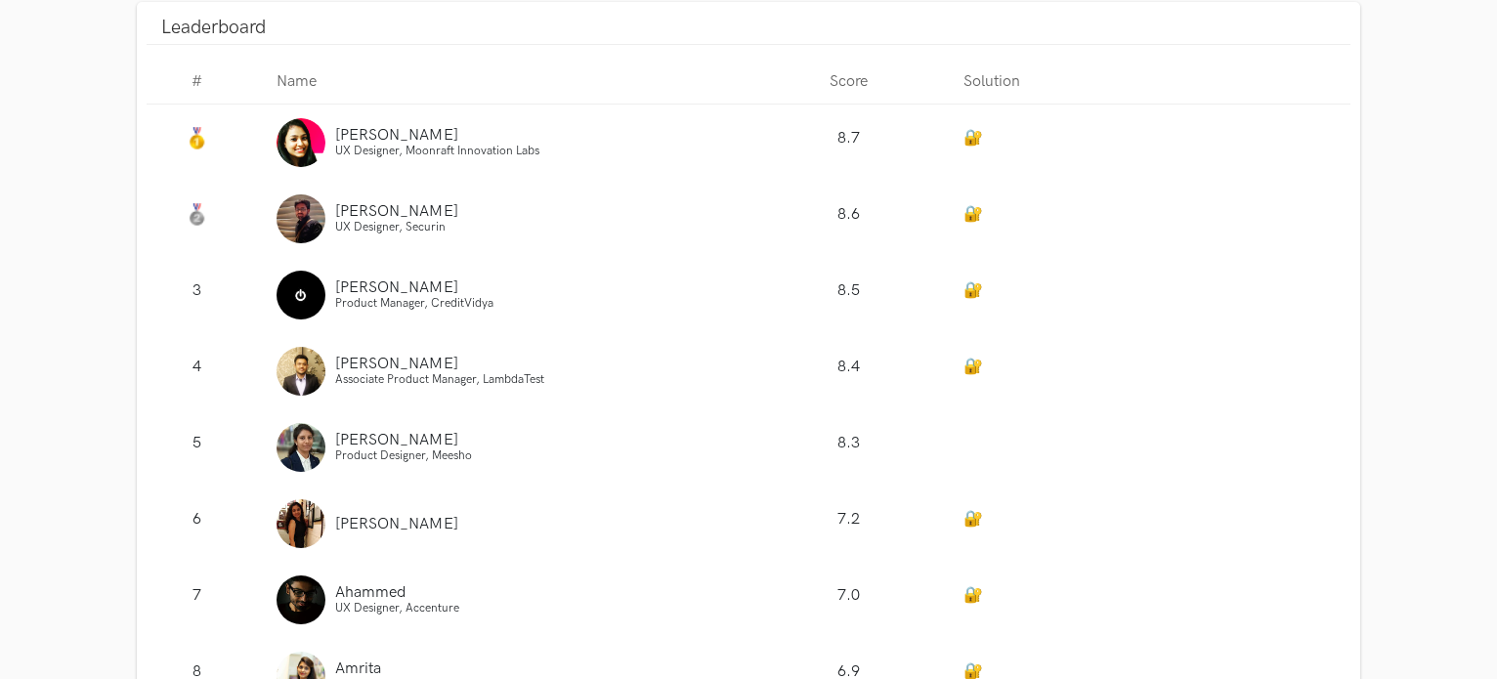
scroll to position [2410, 0]
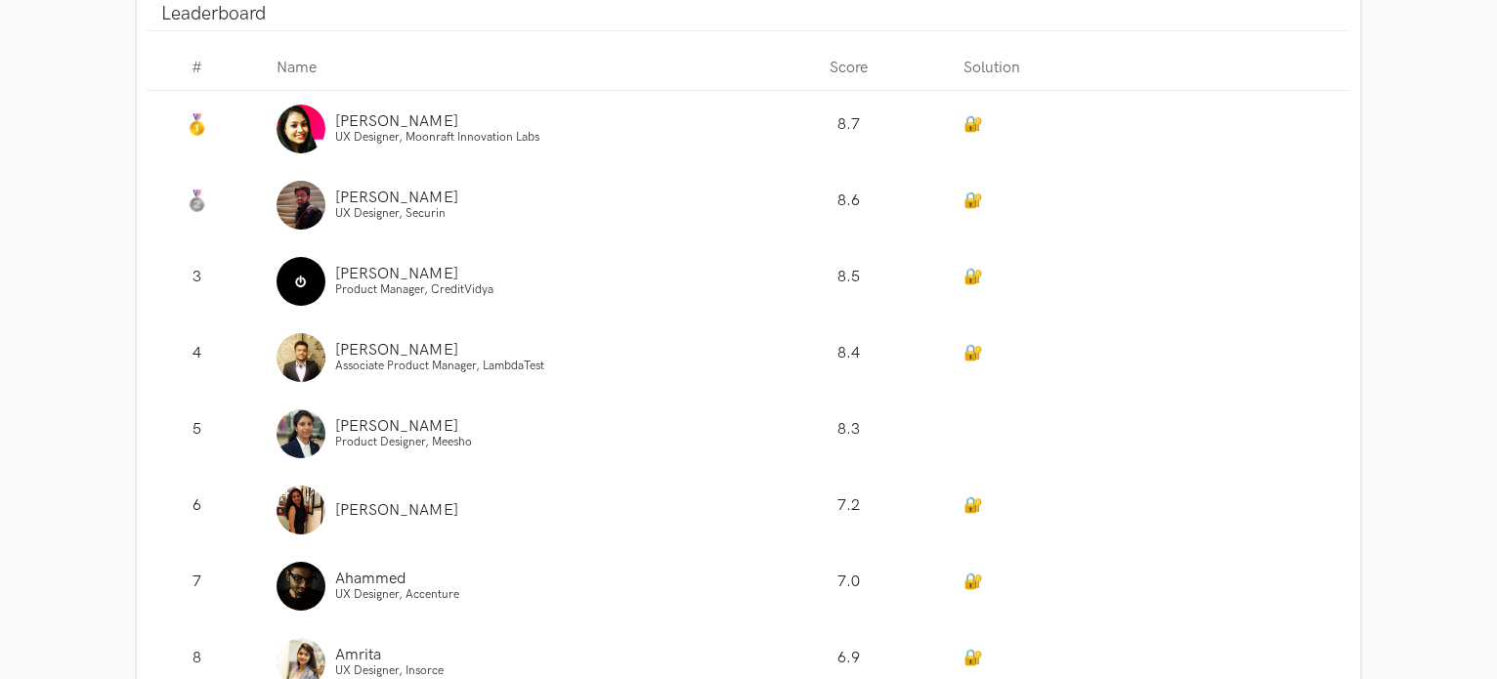
drag, startPoint x: 792, startPoint y: 423, endPoint x: 614, endPoint y: 407, distance: 179.5
click at [747, 417] on div "5 Swarnima Product Designer, Meesho 8.3" at bounding box center [749, 434] width 1204 height 76
click at [749, 415] on div "8.3" at bounding box center [849, 434] width 200 height 76
click at [908, 414] on div "8.3" at bounding box center [849, 434] width 200 height 76
drag, startPoint x: 958, startPoint y: 414, endPoint x: 973, endPoint y: 426, distance: 19.5
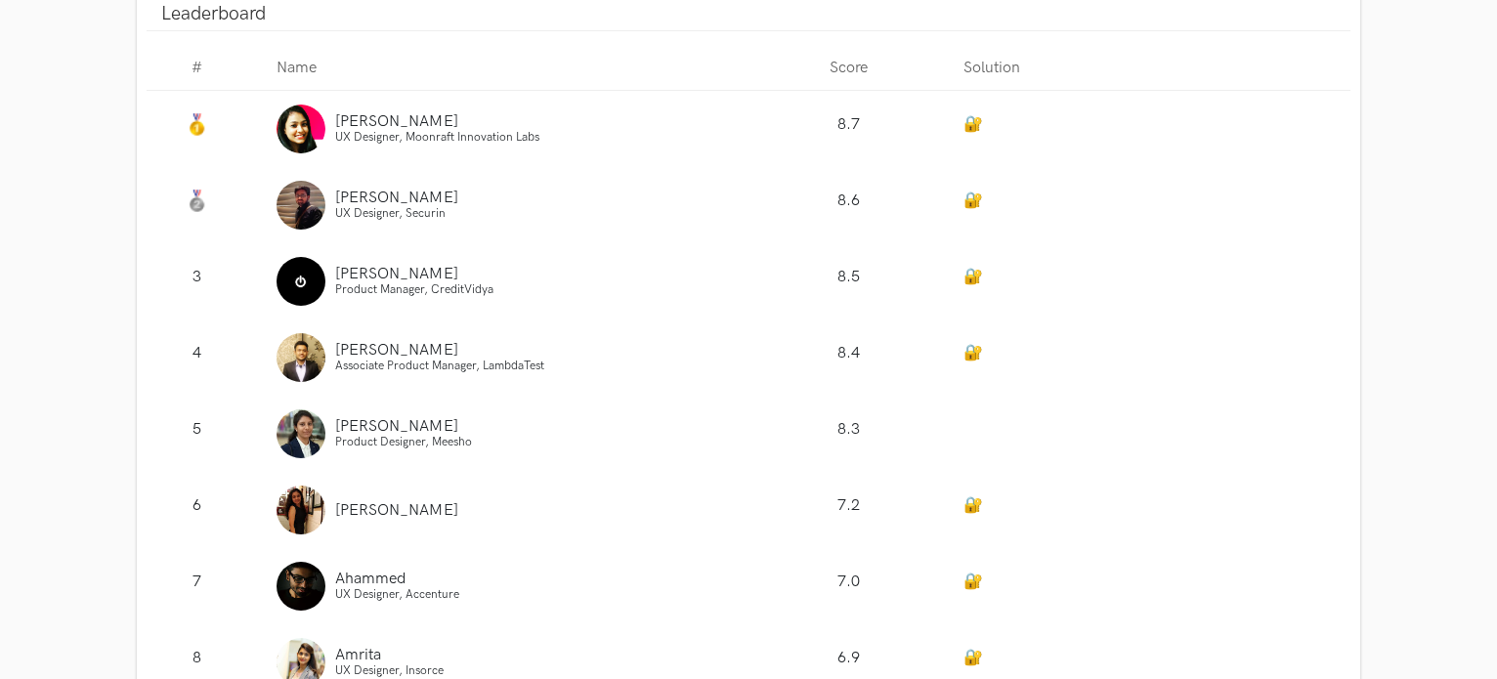
click at [958, 414] on div at bounding box center [1150, 434] width 402 height 76
drag, startPoint x: 973, startPoint y: 426, endPoint x: 988, endPoint y: 422, distance: 15.2
click at [978, 426] on div at bounding box center [1150, 434] width 402 height 76
click at [989, 417] on div at bounding box center [1150, 434] width 402 height 76
drag, startPoint x: 992, startPoint y: 413, endPoint x: 999, endPoint y: 422, distance: 11.1
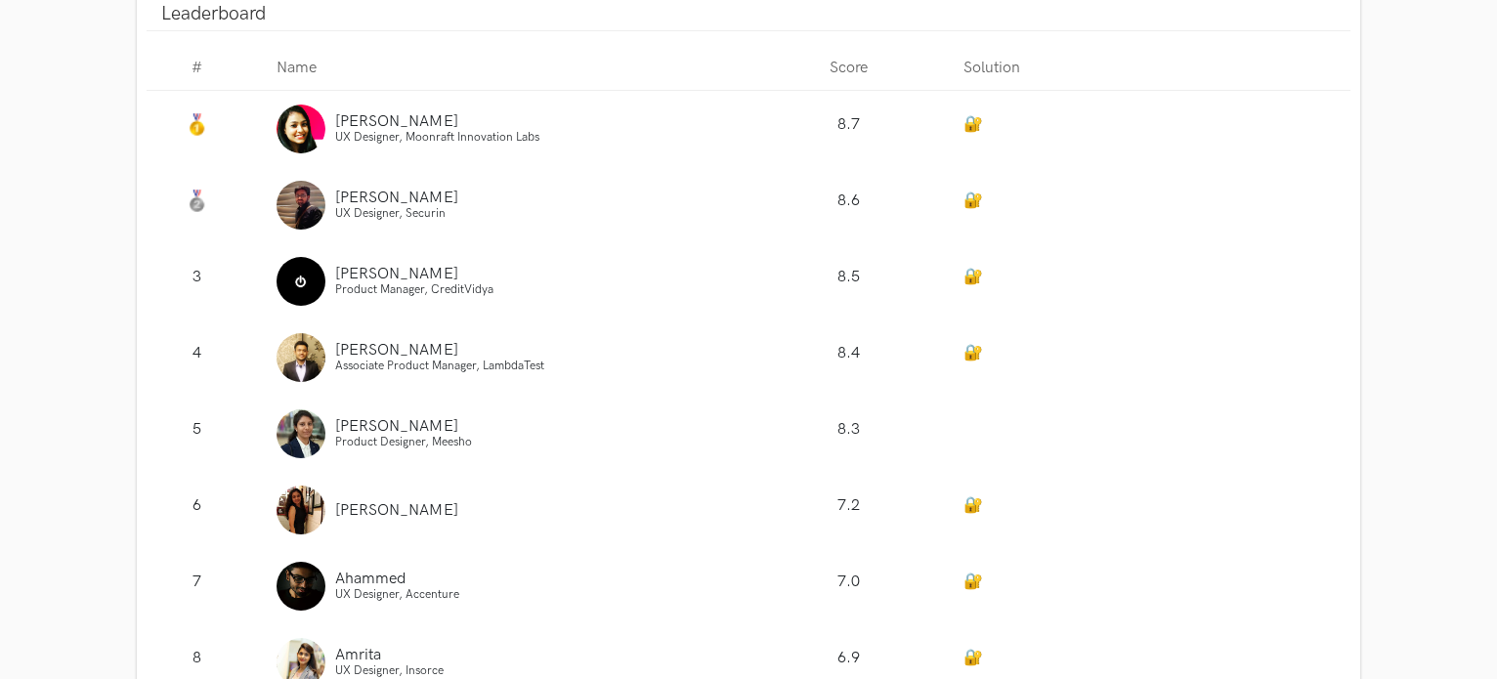
click at [993, 413] on div at bounding box center [1150, 434] width 402 height 76
click at [999, 422] on div at bounding box center [1150, 434] width 402 height 76
click at [1003, 436] on div at bounding box center [1150, 434] width 402 height 76
click at [1007, 445] on div at bounding box center [1150, 434] width 402 height 76
click at [975, 450] on div at bounding box center [1150, 434] width 402 height 76
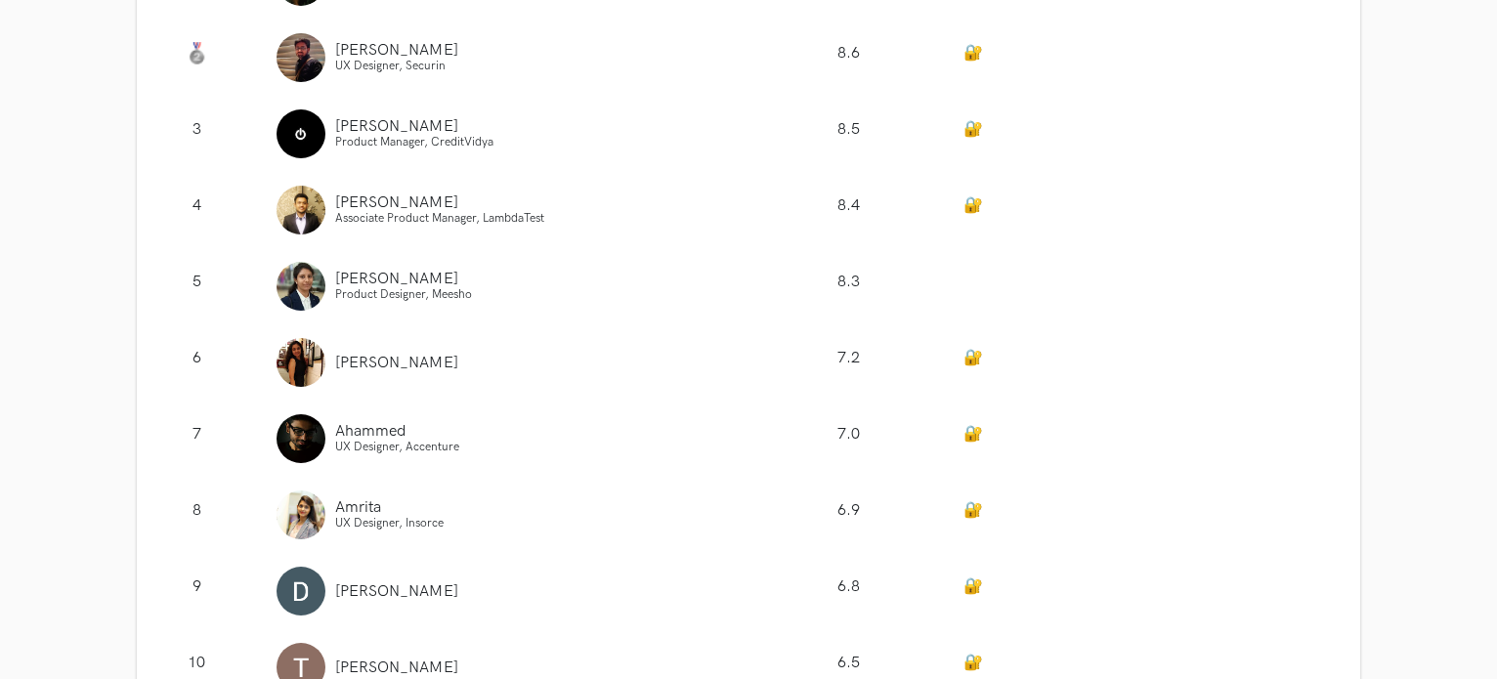
scroll to position [2475, 0]
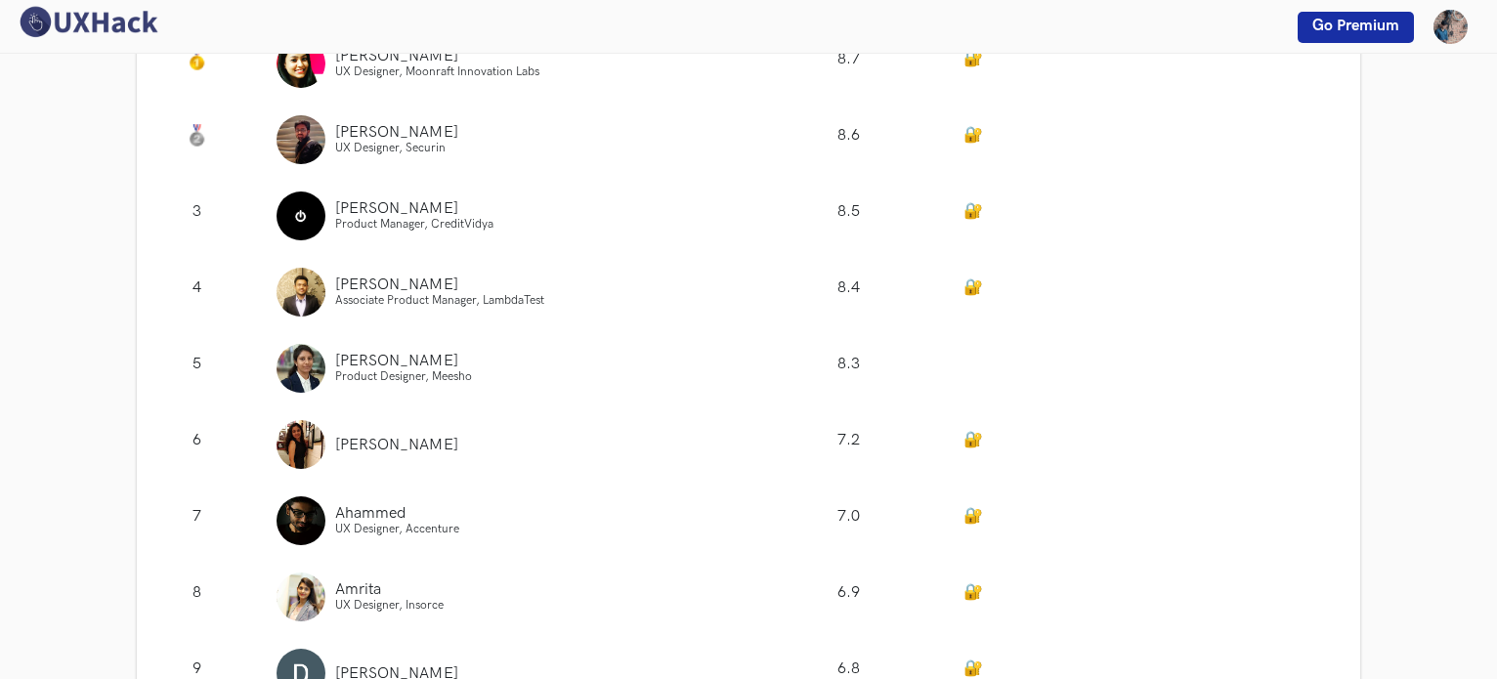
drag, startPoint x: 968, startPoint y: 342, endPoint x: 970, endPoint y: 408, distance: 66.5
click at [969, 407] on div "# Name Score Solution Srishti UX Designer, Moonraft Innovation Labs 8.7 🔐 Moham…" at bounding box center [748, 465] width 1175 height 950
click at [970, 407] on div "🔐" at bounding box center [1150, 445] width 402 height 76
click at [98, 24] on img at bounding box center [88, 22] width 147 height 34
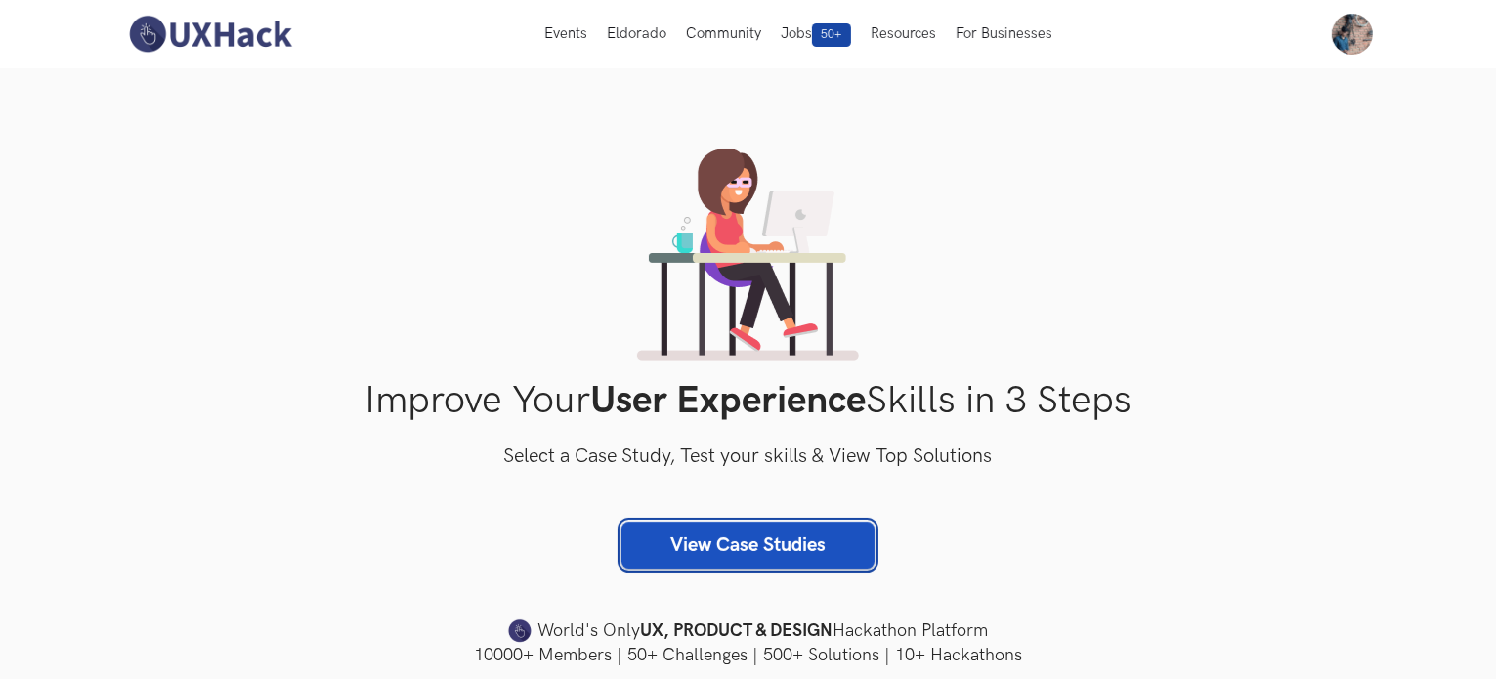
click at [770, 542] on link "View Case Studies" at bounding box center [747, 545] width 253 height 47
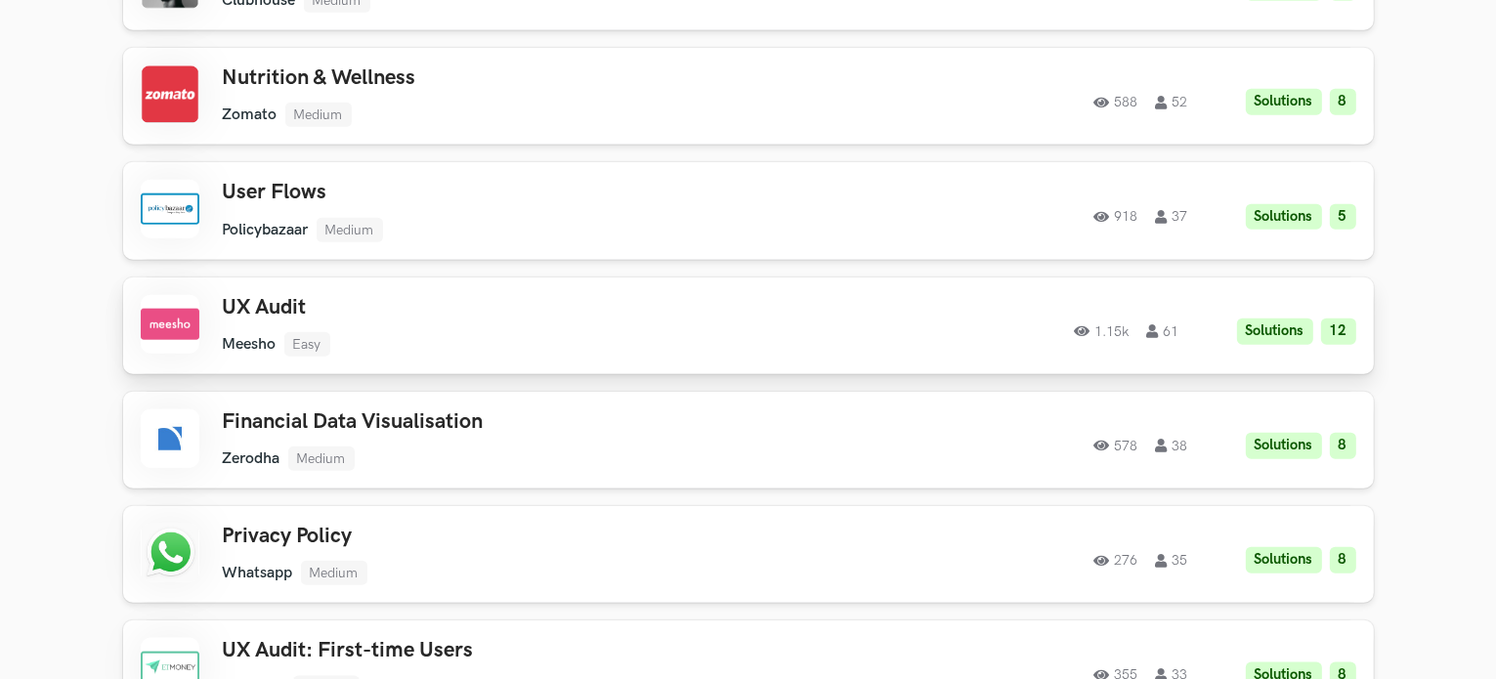
scroll to position [2214, 0]
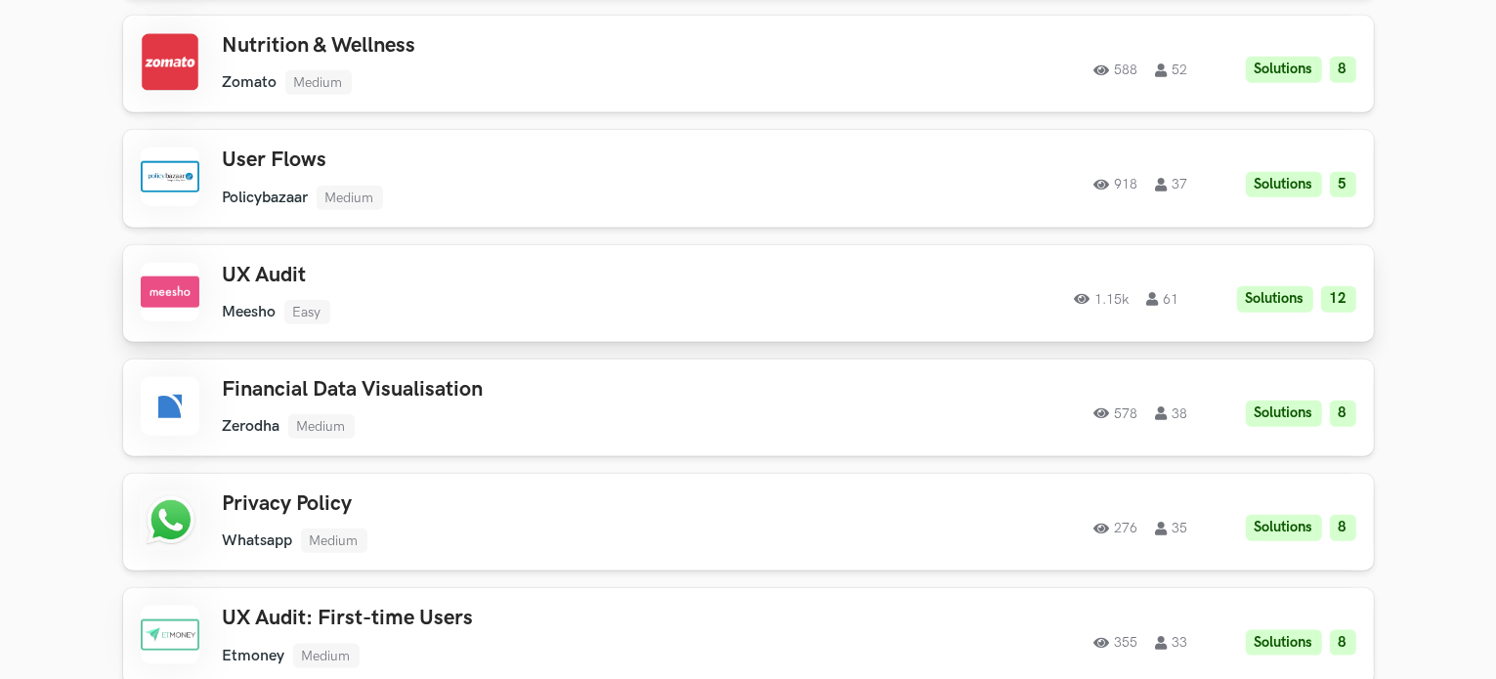
click at [273, 280] on h3 "UX Audit" at bounding box center [500, 275] width 555 height 25
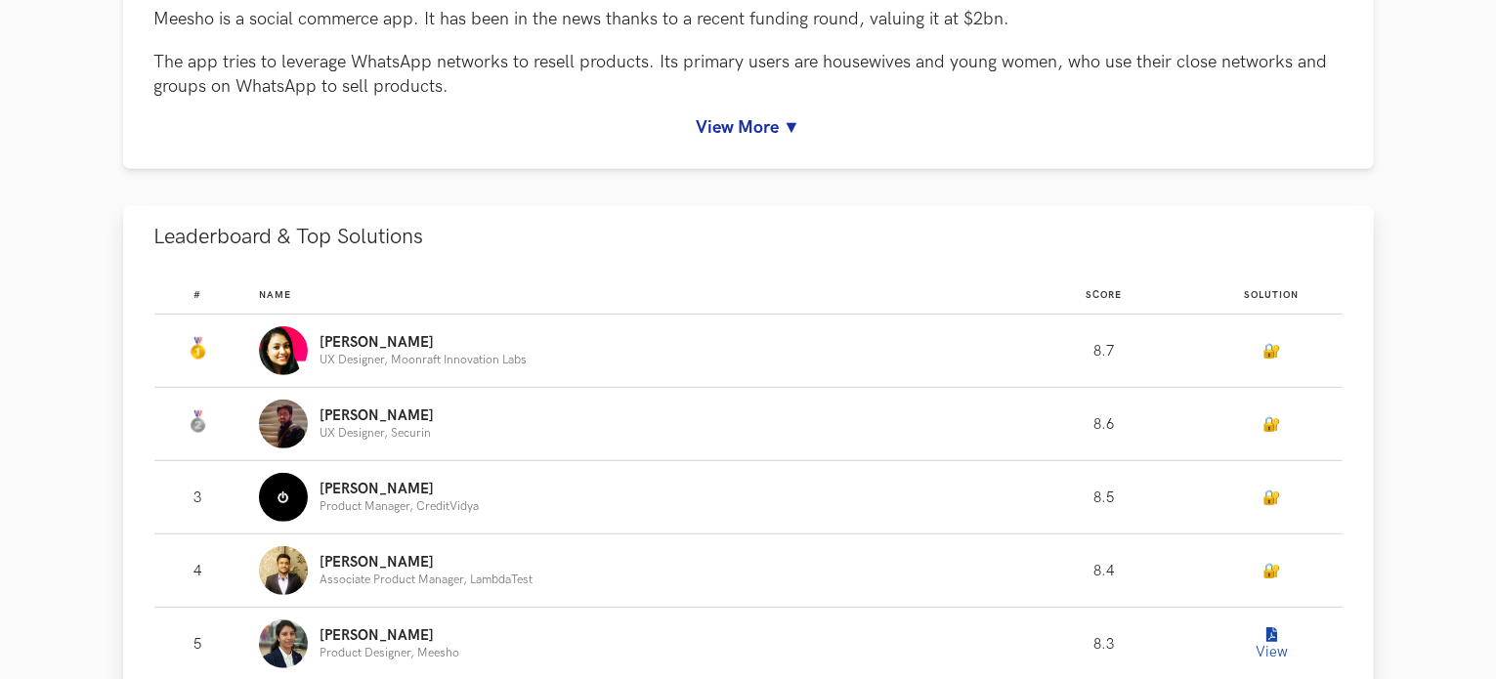
scroll to position [1237, 0]
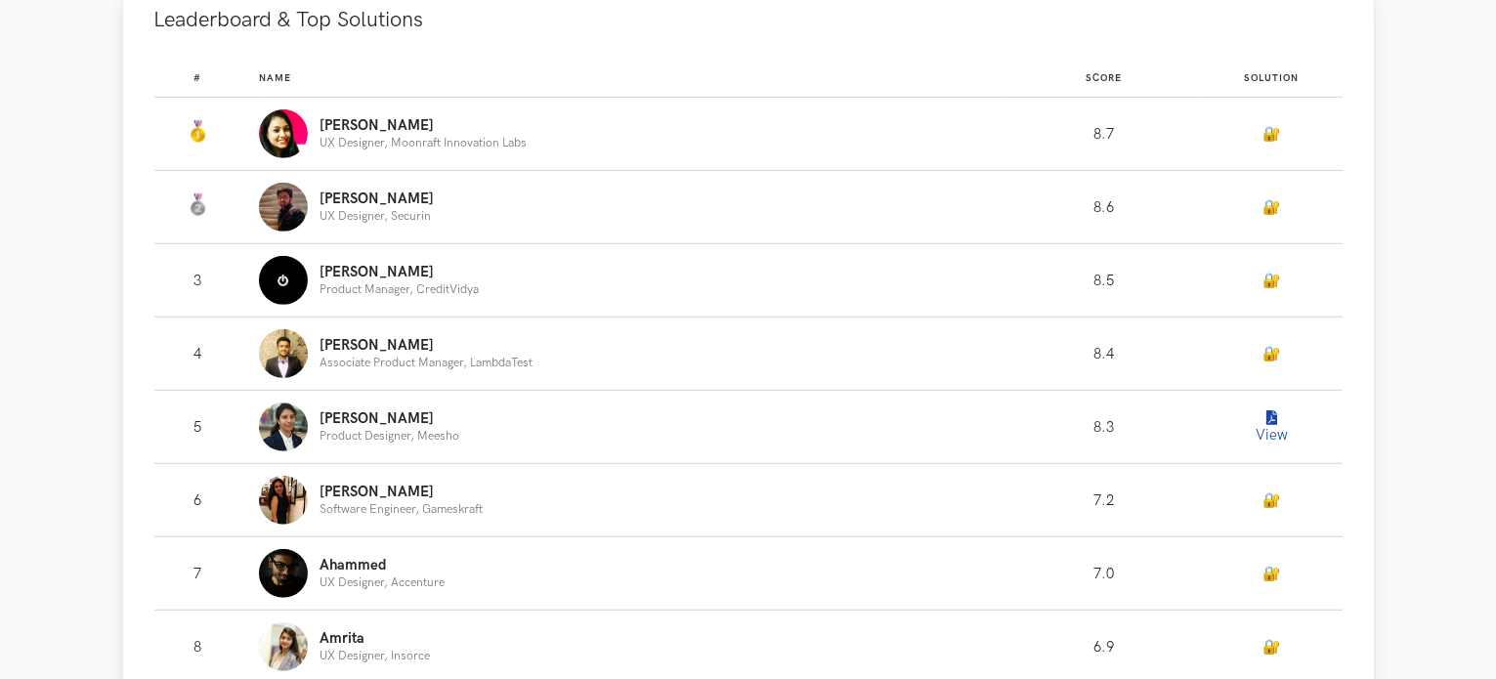
click at [1259, 413] on button "View" at bounding box center [1272, 426] width 39 height 39
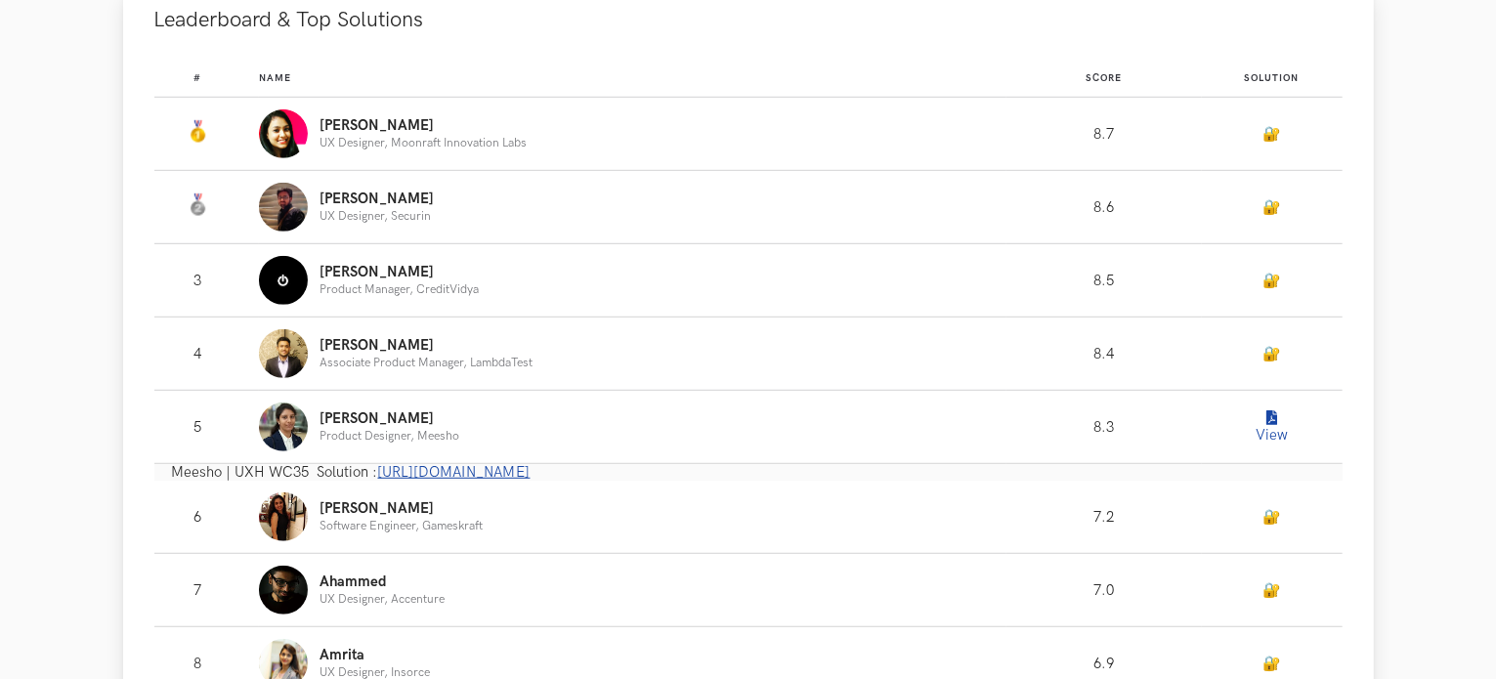
click at [433, 472] on link "[URL][DOMAIN_NAME]" at bounding box center [454, 472] width 152 height 17
